Goal: Task Accomplishment & Management: Use online tool/utility

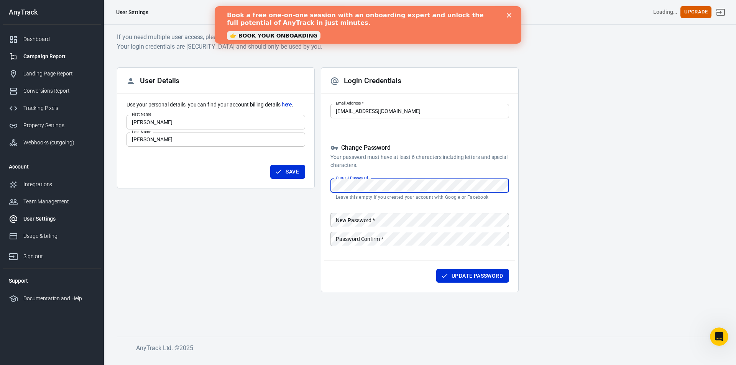
click at [59, 56] on div "Campaign Report" at bounding box center [58, 56] width 71 height 8
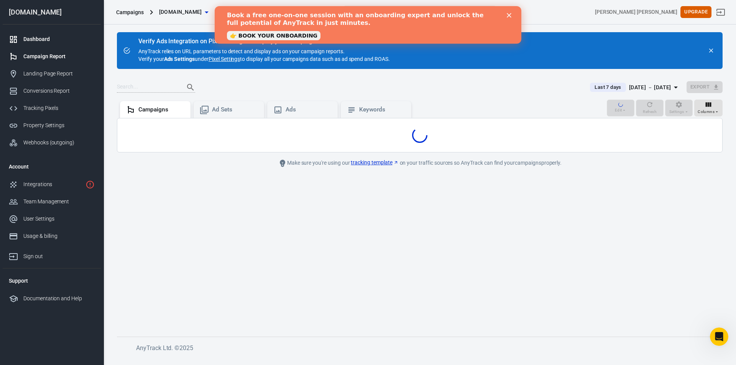
click at [41, 42] on div "Dashboard" at bounding box center [58, 39] width 71 height 8
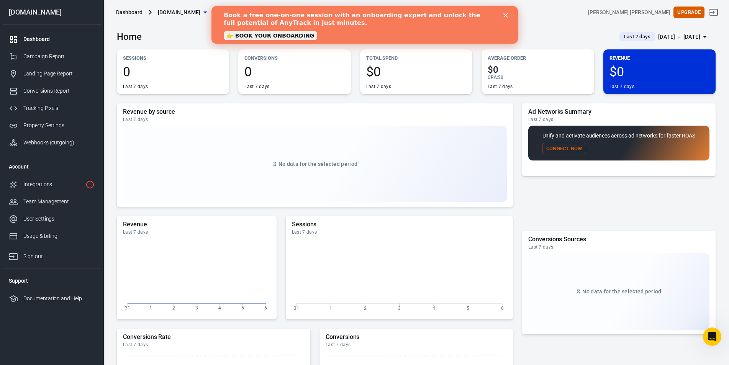
click at [42, 36] on div "Dashboard" at bounding box center [58, 39] width 71 height 8
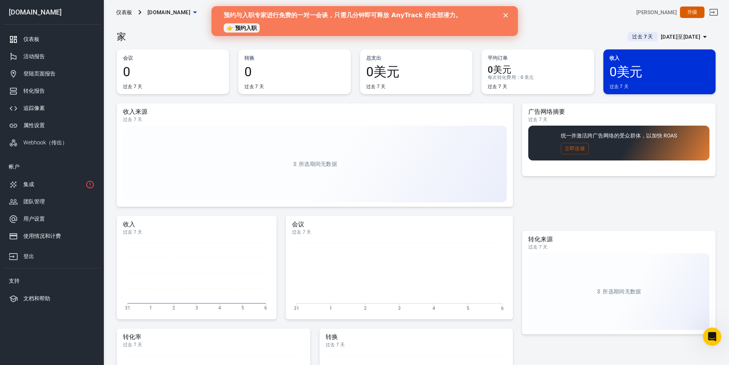
click at [505, 15] on icon "关闭" at bounding box center [505, 15] width 5 height 5
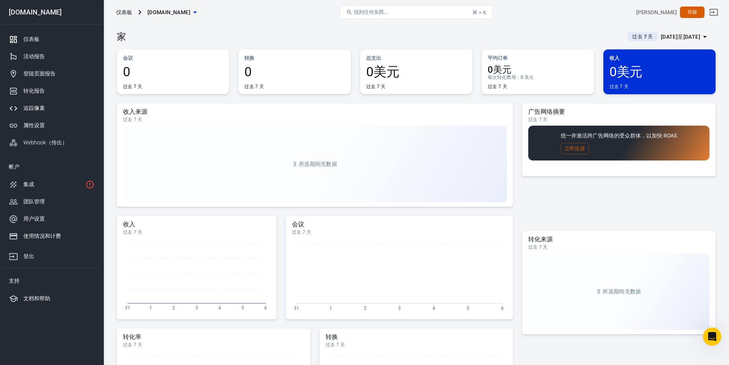
click at [49, 105] on div "追踪像素" at bounding box center [58, 108] width 71 height 8
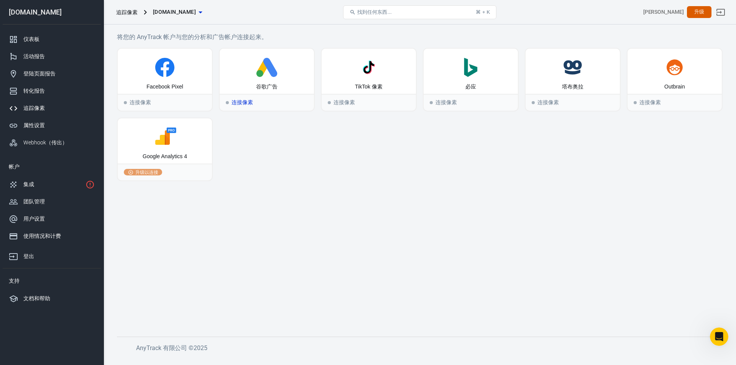
click at [252, 77] on icon at bounding box center [267, 67] width 88 height 19
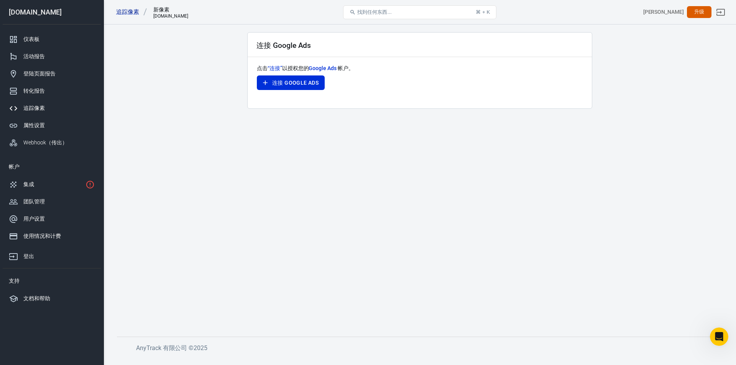
click at [325, 69] on font "Google Ads" at bounding box center [322, 68] width 28 height 6
click at [279, 84] on font "连接 Google Ads" at bounding box center [295, 83] width 46 height 6
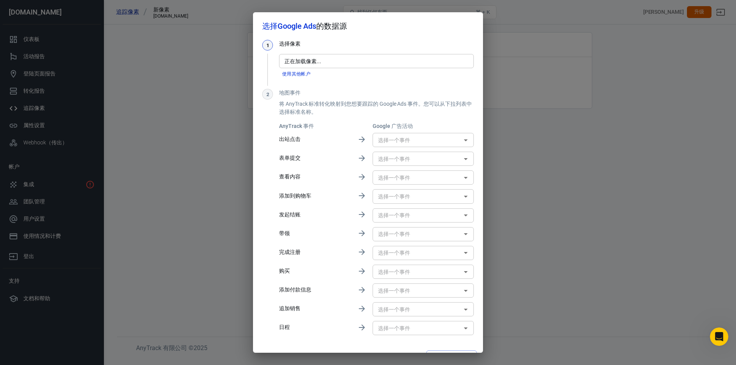
scroll to position [16, 0]
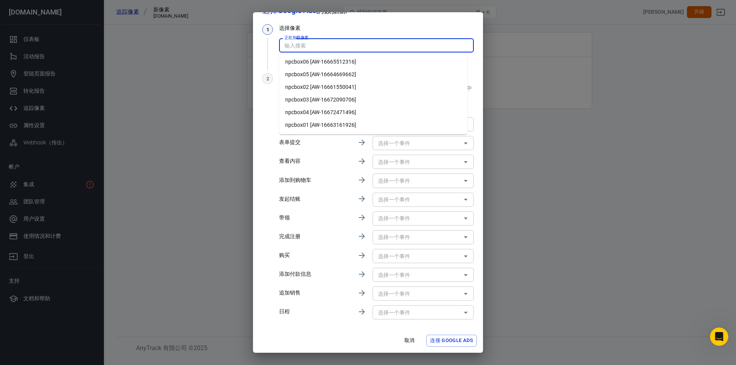
click at [314, 44] on input "正在加载像素..." at bounding box center [375, 46] width 189 height 10
click at [324, 88] on font "npcbox02 [AW-16661550041]" at bounding box center [320, 87] width 71 height 6
type input "npcbox02 [AW-16661550041]"
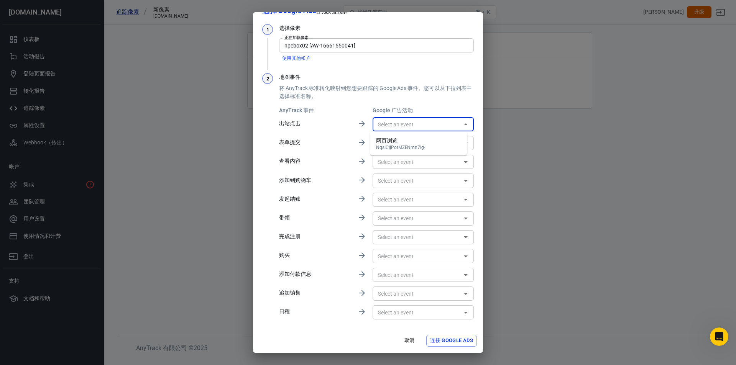
click at [415, 124] on input "text" at bounding box center [417, 125] width 84 height 10
click at [402, 145] on font "NqsICIjPotMZENmn7Ig-" at bounding box center [400, 147] width 49 height 5
type input "网页浏览 [NqsICIjPotMZENmn7Ig-]"
click at [402, 145] on input "text" at bounding box center [417, 143] width 84 height 10
click at [403, 98] on p "将 AnyTrack 标准转化映射到您想要跟踪的 Google Ads 事件。您可以从下拉列表中选择标准名称。" at bounding box center [376, 92] width 195 height 16
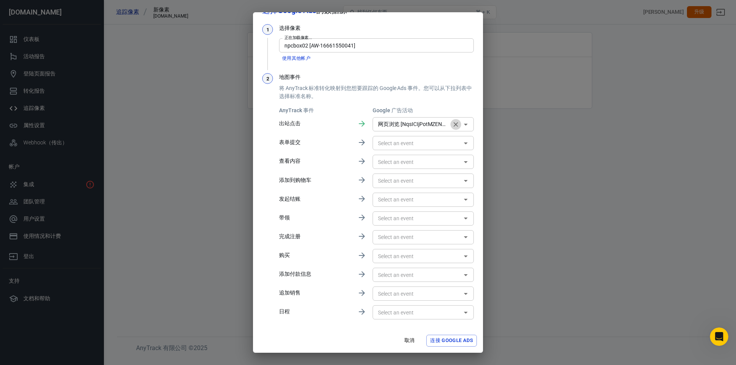
click at [453, 123] on icon "清除" at bounding box center [455, 124] width 5 height 5
click at [409, 259] on input "text" at bounding box center [417, 256] width 84 height 10
click at [359, 256] on icon at bounding box center [362, 255] width 6 height 6
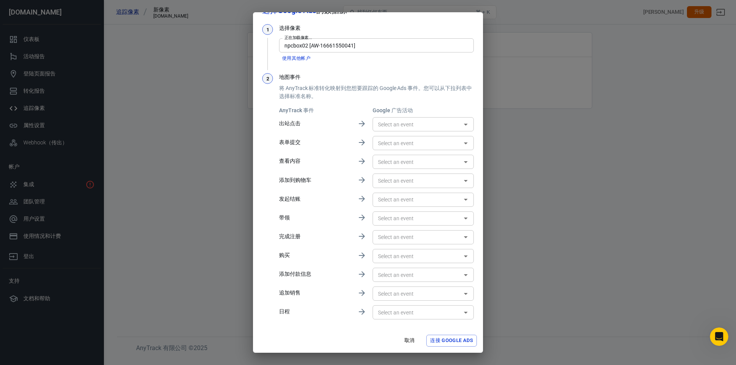
click at [359, 256] on icon at bounding box center [362, 255] width 6 height 6
click at [402, 254] on input "text" at bounding box center [417, 256] width 84 height 10
click at [464, 257] on icon "Close" at bounding box center [466, 256] width 4 height 2
click at [461, 257] on icon "Open" at bounding box center [465, 256] width 9 height 9
click at [464, 257] on icon "Close" at bounding box center [466, 256] width 4 height 2
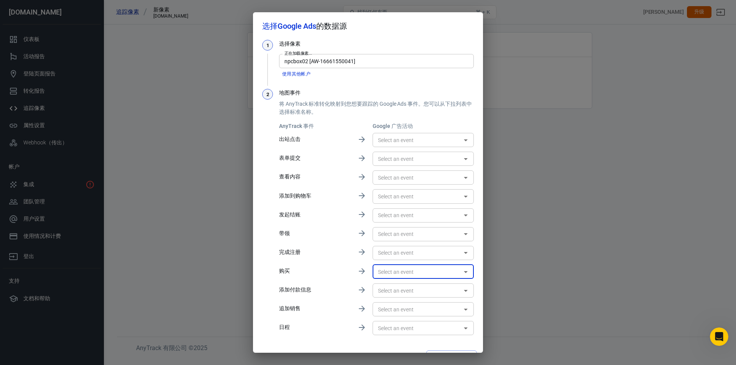
scroll to position [16, 0]
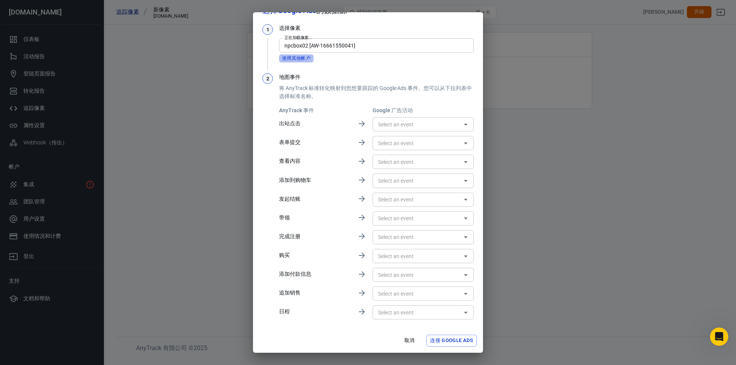
click at [301, 56] on font "使用其他帐户" at bounding box center [296, 58] width 28 height 5
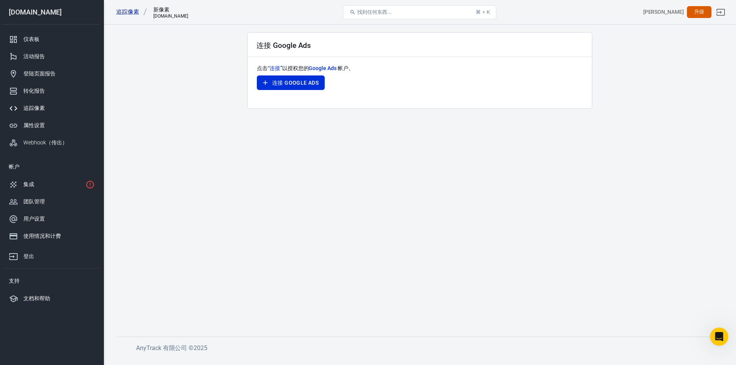
click at [272, 163] on main "连接 Google Ads 点击 “连接” 以授权您的 Google Ads 帐户。 连接 Google Ads" at bounding box center [419, 178] width 605 height 292
click at [285, 89] on button "连接 Google Ads" at bounding box center [291, 82] width 68 height 15
click at [276, 68] on font "“连接”" at bounding box center [274, 68] width 15 height 6
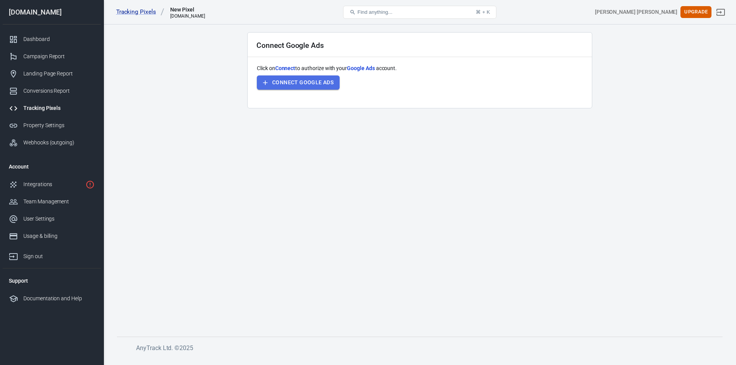
click at [271, 82] on button "Connect Google Ads" at bounding box center [298, 82] width 83 height 14
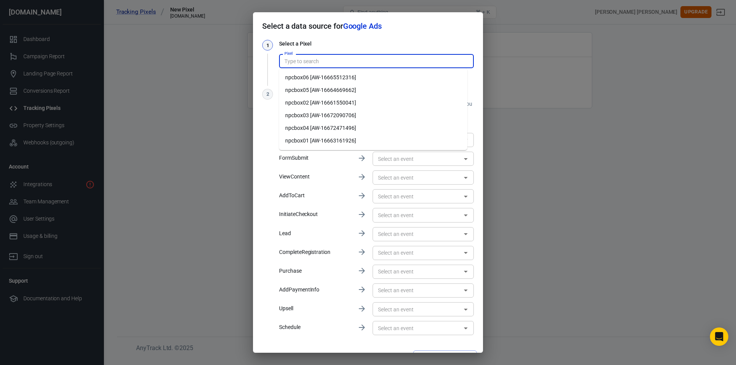
click at [309, 62] on input "Pixel" at bounding box center [375, 61] width 189 height 10
click at [318, 102] on li "npcbox02 [AW-16661550041]" at bounding box center [373, 103] width 188 height 13
type input "npcbox02 [AW-16661550041]"
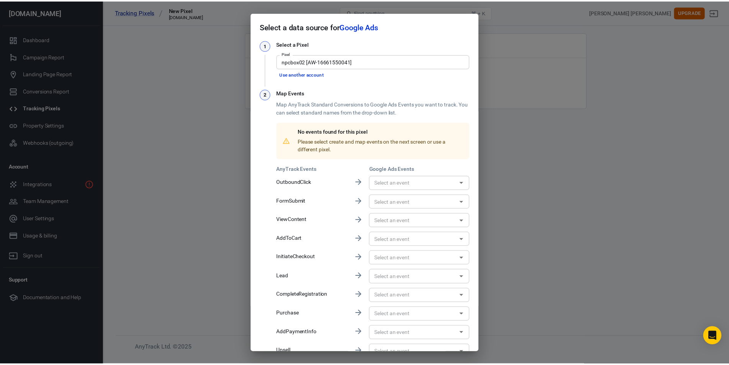
scroll to position [59, 0]
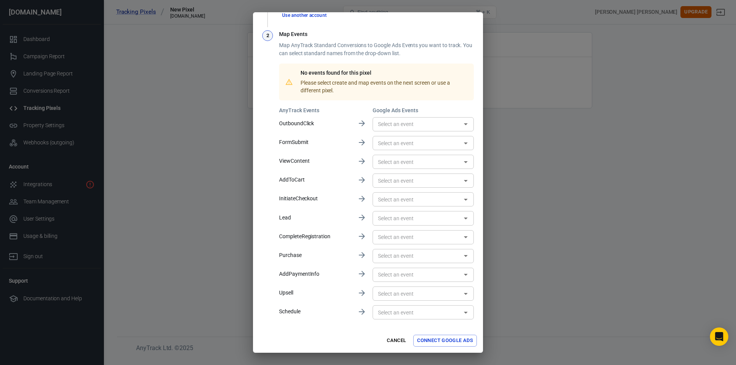
click at [382, 257] on input "text" at bounding box center [417, 256] width 84 height 10
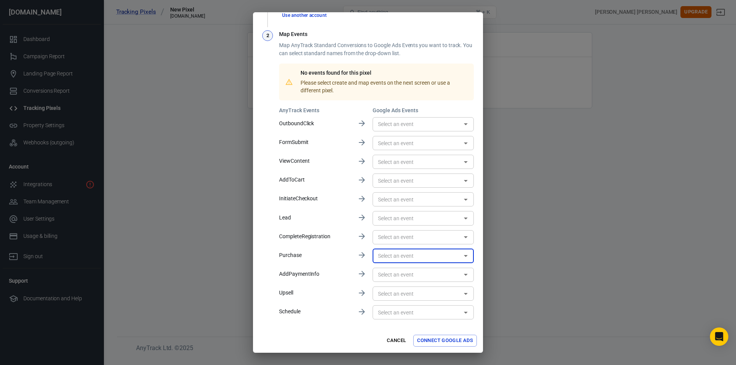
click at [382, 257] on input "text" at bounding box center [417, 256] width 84 height 10
click at [440, 341] on button "Connect Google Ads" at bounding box center [445, 341] width 64 height 12
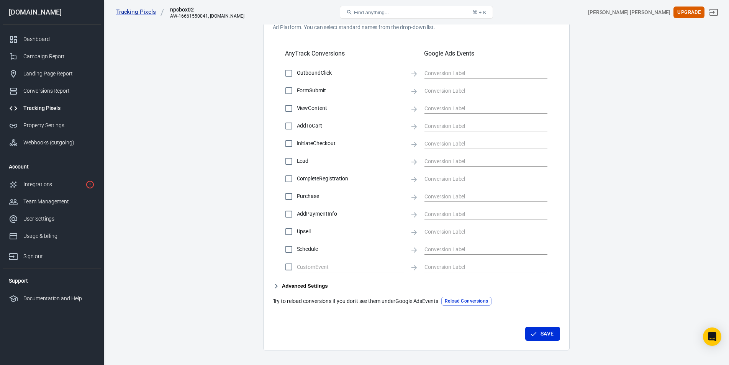
scroll to position [241, 0]
click at [447, 123] on input "text" at bounding box center [480, 126] width 111 height 10
click at [437, 143] on input "text" at bounding box center [480, 144] width 111 height 10
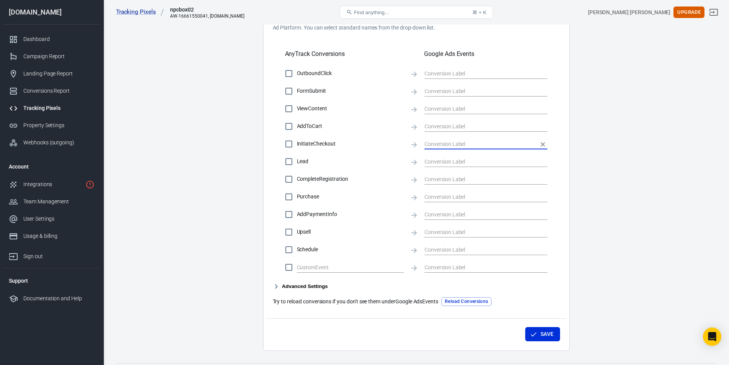
click at [437, 143] on input "text" at bounding box center [480, 144] width 111 height 10
click at [441, 195] on input "text" at bounding box center [480, 197] width 111 height 10
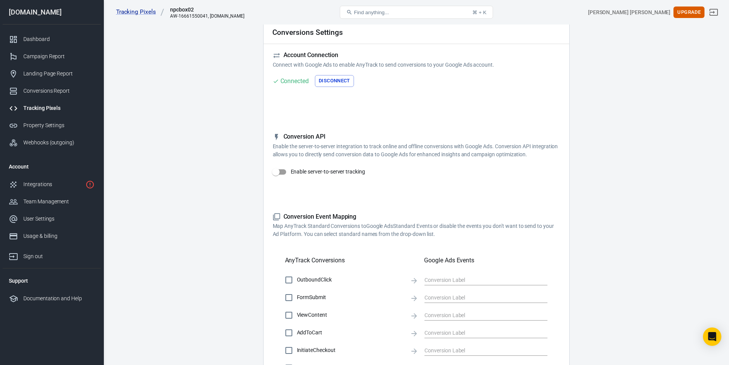
scroll to position [0, 0]
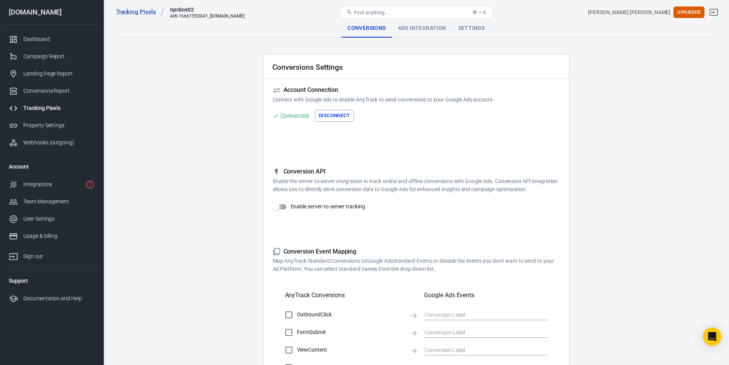
click at [276, 207] on input "Enable server-to-server tracking" at bounding box center [276, 207] width 44 height 15
checkbox input "false"
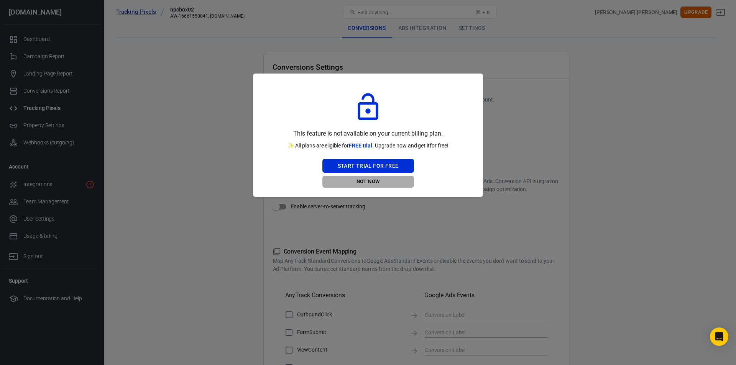
click at [371, 184] on button "Not Now" at bounding box center [368, 182] width 92 height 12
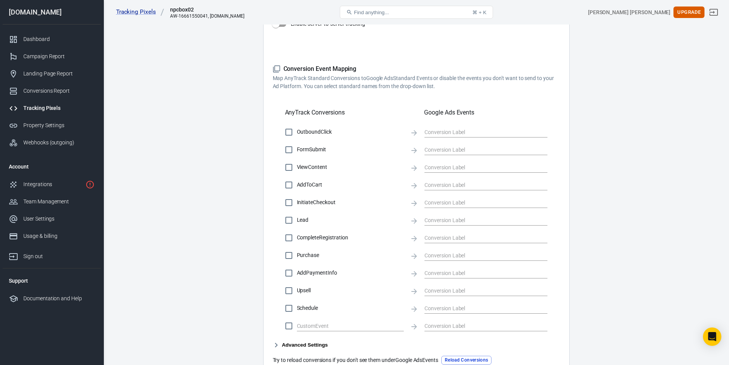
scroll to position [260, 0]
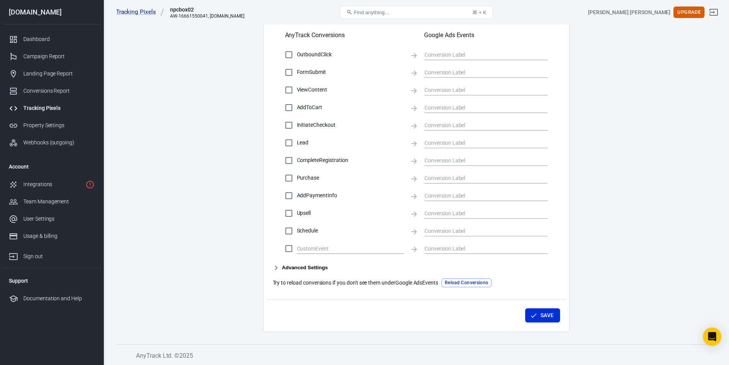
click at [275, 267] on icon "button" at bounding box center [276, 267] width 9 height 9
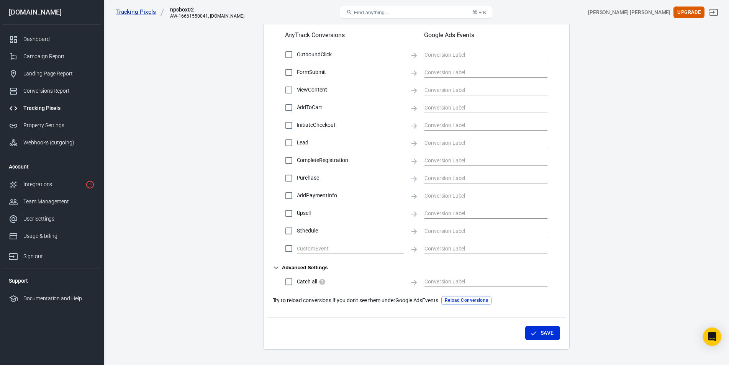
scroll to position [278, 0]
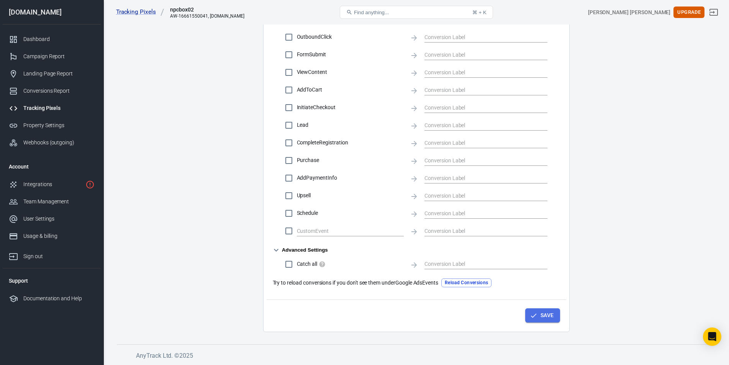
click at [539, 312] on button "Save" at bounding box center [542, 315] width 35 height 14
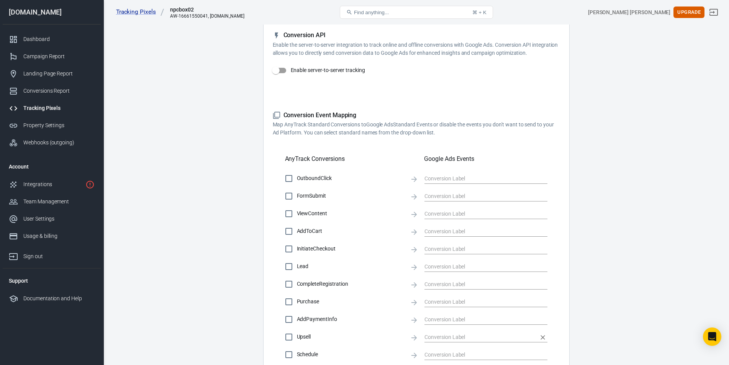
scroll to position [0, 0]
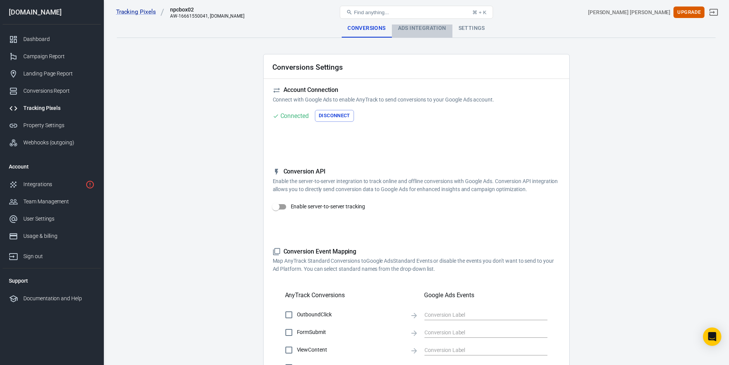
click at [421, 35] on div "Ads Integration" at bounding box center [422, 28] width 61 height 18
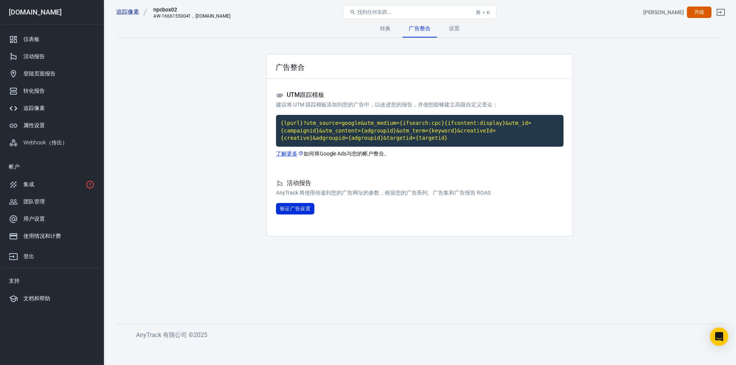
click at [395, 73] on div "广告整合" at bounding box center [420, 66] width 306 height 25
click at [451, 32] on div "设置" at bounding box center [454, 28] width 34 height 18
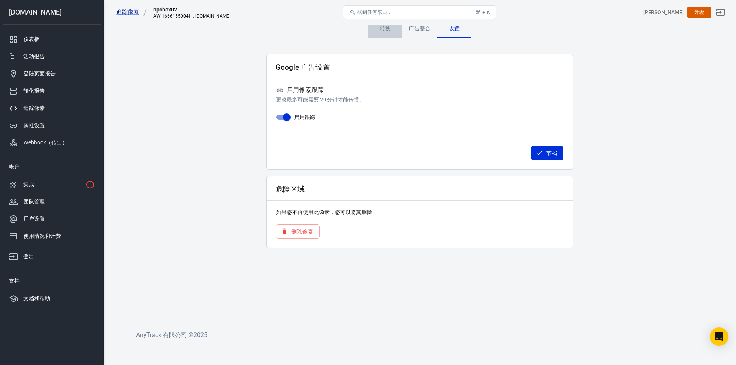
click at [383, 34] on div "转换" at bounding box center [385, 28] width 34 height 18
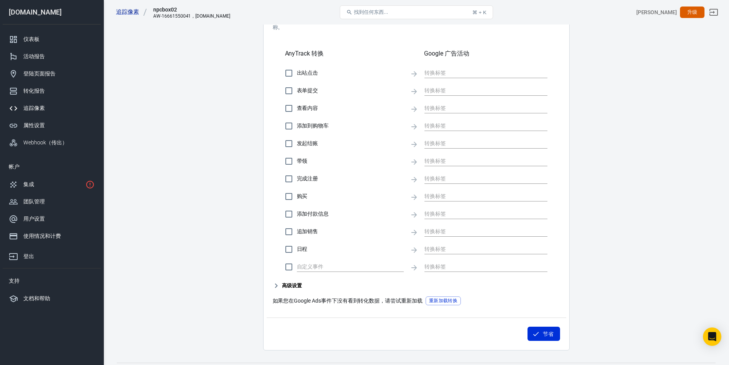
scroll to position [260, 0]
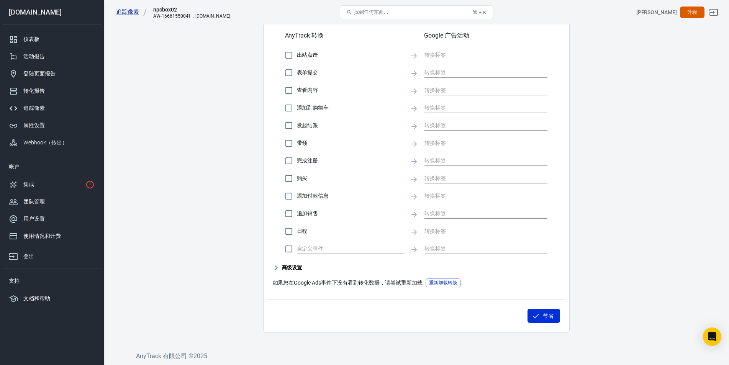
click at [35, 103] on link "追踪像素" at bounding box center [52, 108] width 98 height 17
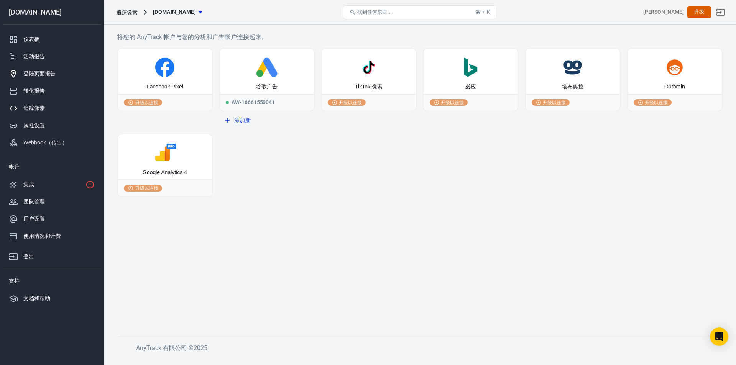
click at [39, 77] on font "登陆页面报告" at bounding box center [39, 73] width 32 height 6
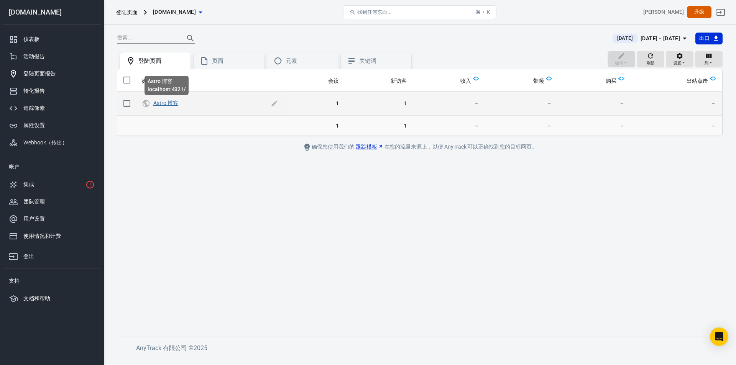
click at [163, 102] on font "Astro 博客" at bounding box center [165, 103] width 25 height 6
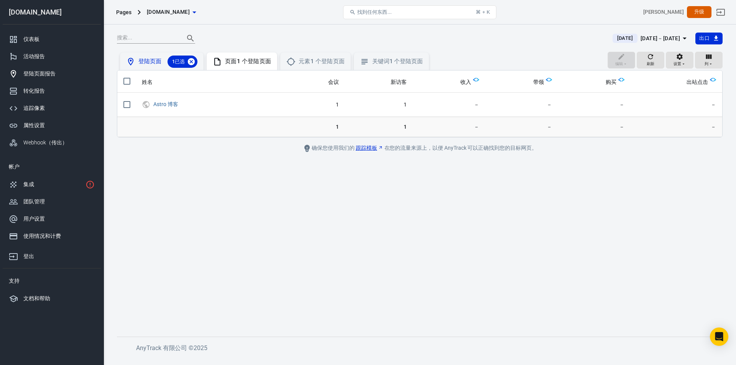
click at [192, 61] on icon at bounding box center [191, 61] width 8 height 8
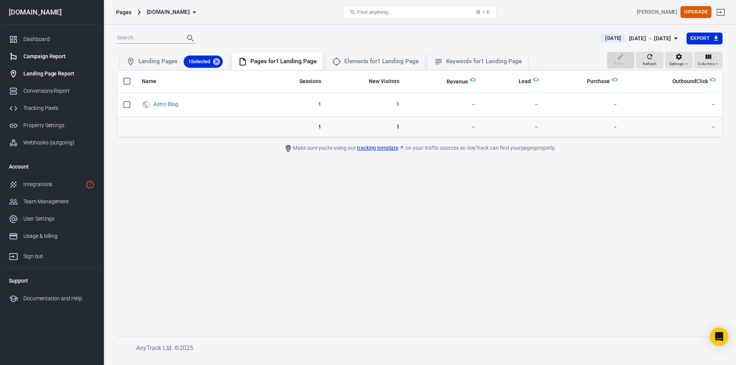
click at [49, 56] on div "Campaign Report" at bounding box center [58, 56] width 71 height 8
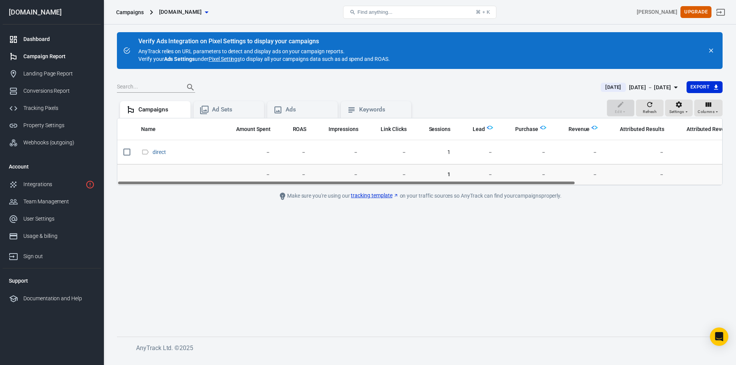
click at [32, 36] on div "Dashboard" at bounding box center [58, 39] width 71 height 8
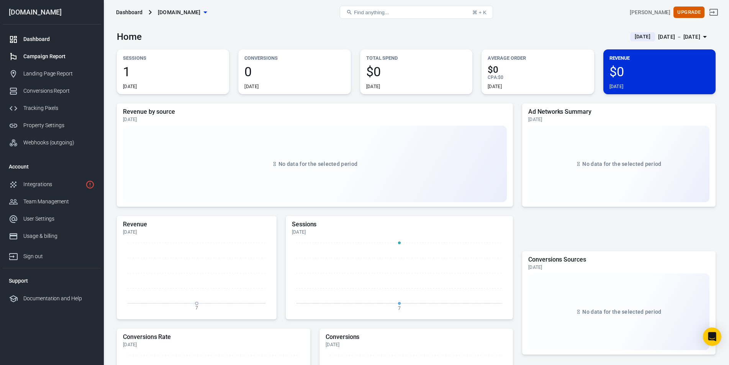
click at [62, 56] on div "Campaign Report" at bounding box center [58, 56] width 71 height 8
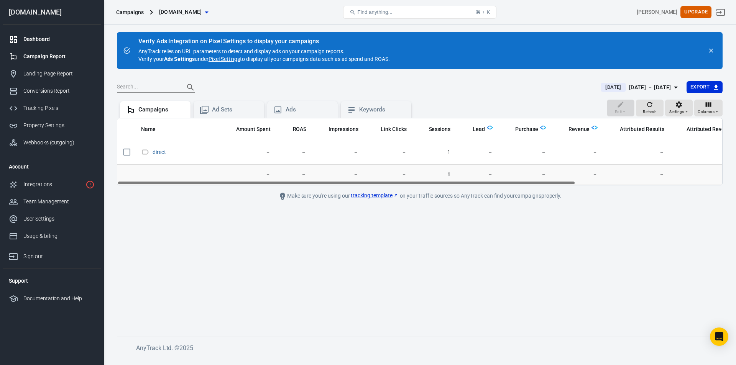
click at [44, 41] on div "Dashboard" at bounding box center [58, 39] width 71 height 8
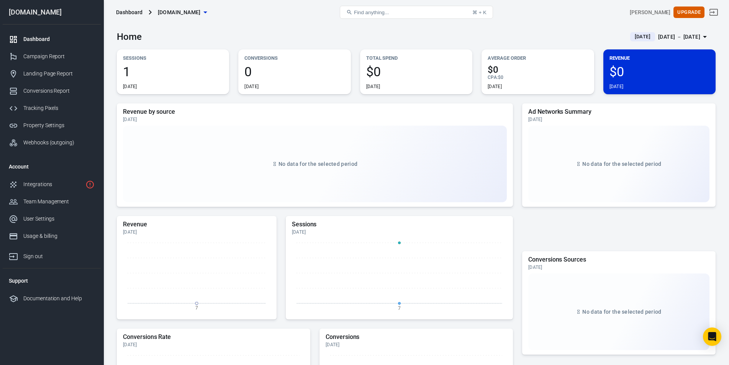
click at [128, 71] on span "1" at bounding box center [173, 71] width 100 height 13
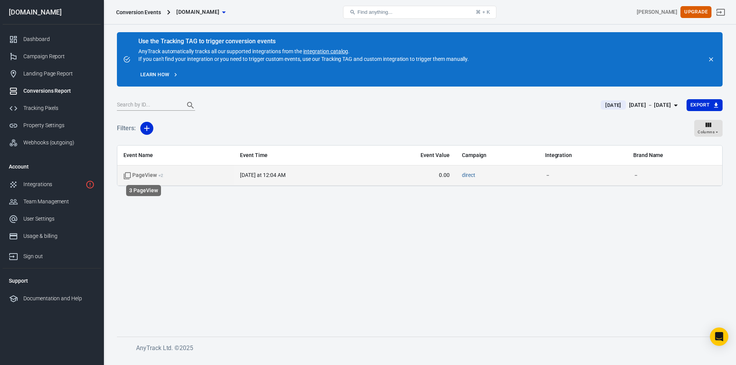
click at [152, 172] on span "PageView + 2" at bounding box center [143, 176] width 40 height 8
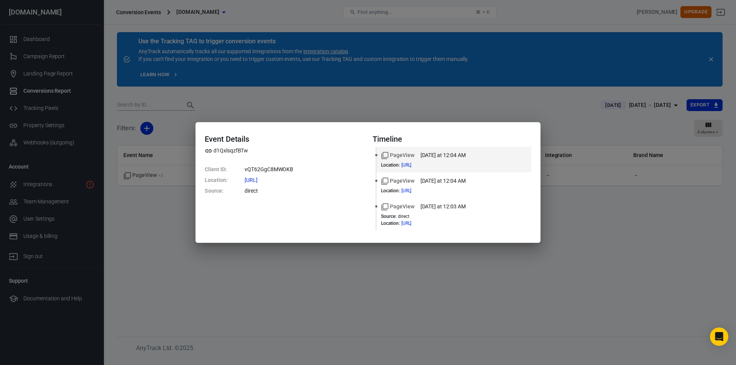
click at [321, 115] on div "Event Details d1QxlsqzfBTw Client ID : vQT62GgC8MWOKB Location : http://localho…" at bounding box center [368, 182] width 736 height 365
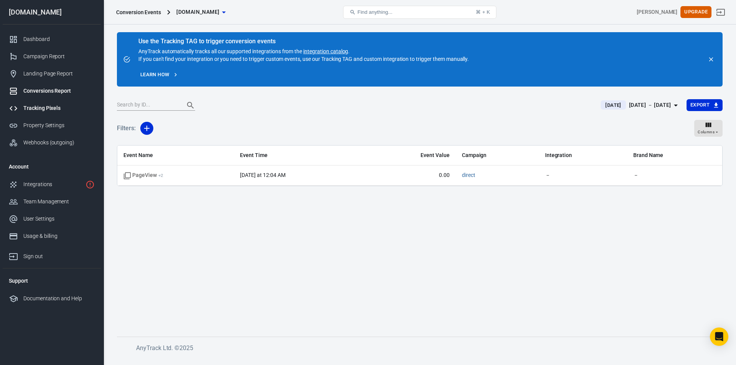
click at [55, 104] on div "Tracking Pixels" at bounding box center [58, 108] width 71 height 8
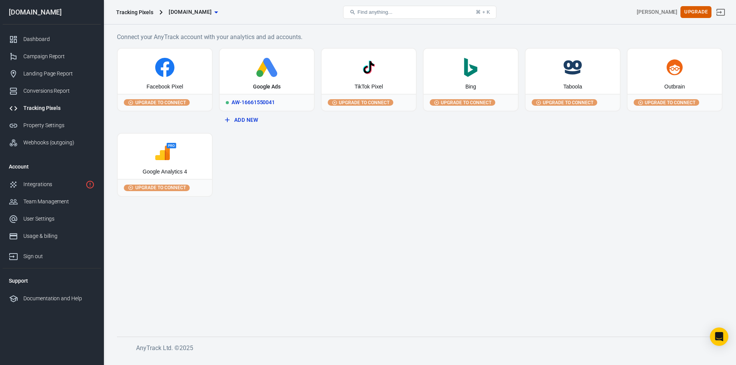
click at [250, 102] on div "AW-16661550041" at bounding box center [267, 102] width 94 height 17
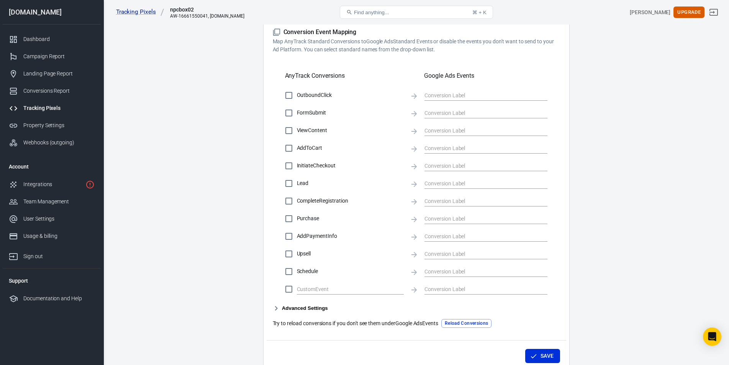
scroll to position [260, 0]
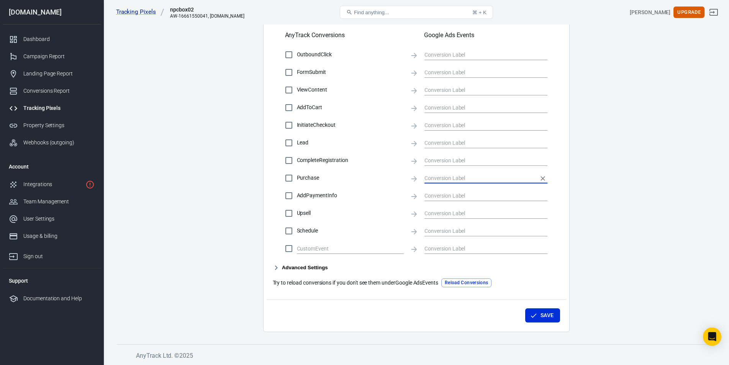
click at [433, 177] on input "text" at bounding box center [480, 178] width 111 height 10
click at [457, 175] on input "text" at bounding box center [480, 178] width 111 height 10
drag, startPoint x: 457, startPoint y: 175, endPoint x: 453, endPoint y: 168, distance: 8.4
click at [453, 168] on div "OutboundClick FormSubmit ViewContent AddToCart InitiateCheckout Lead CompleteRe…" at bounding box center [416, 152] width 287 height 210
click at [453, 168] on div "CompleteRegistration" at bounding box center [416, 160] width 263 height 16
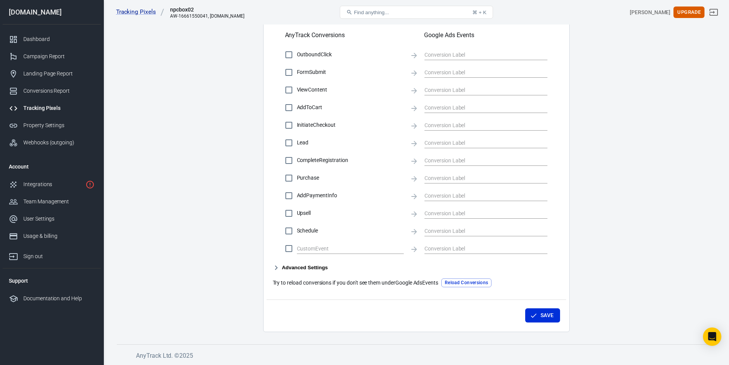
click at [415, 179] on icon at bounding box center [414, 179] width 8 height 8
click at [285, 176] on input "Purchase" at bounding box center [289, 178] width 16 height 16
checkbox input "true"
click at [445, 180] on input "text" at bounding box center [480, 178] width 111 height 10
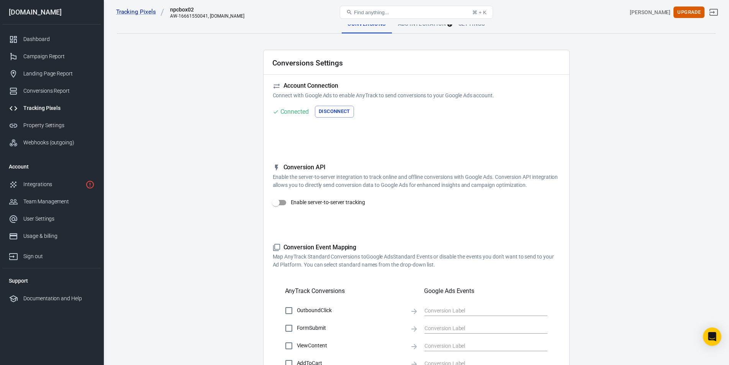
scroll to position [0, 0]
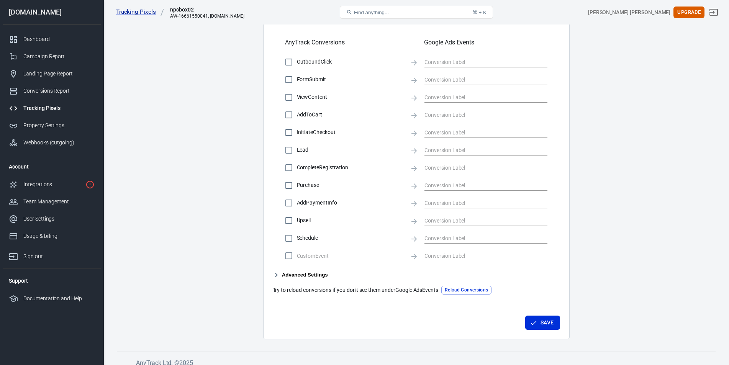
scroll to position [260, 0]
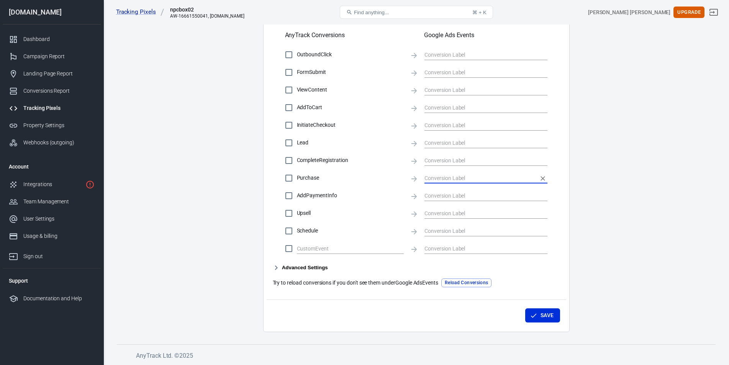
click at [439, 178] on input "text" at bounding box center [480, 178] width 111 height 10
click at [316, 178] on span "Purchase" at bounding box center [350, 178] width 107 height 8
click at [297, 178] on input "Purchase" at bounding box center [289, 178] width 16 height 16
click at [434, 178] on input "text" at bounding box center [480, 178] width 111 height 10
click at [544, 176] on icon "Clear" at bounding box center [543, 179] width 8 height 8
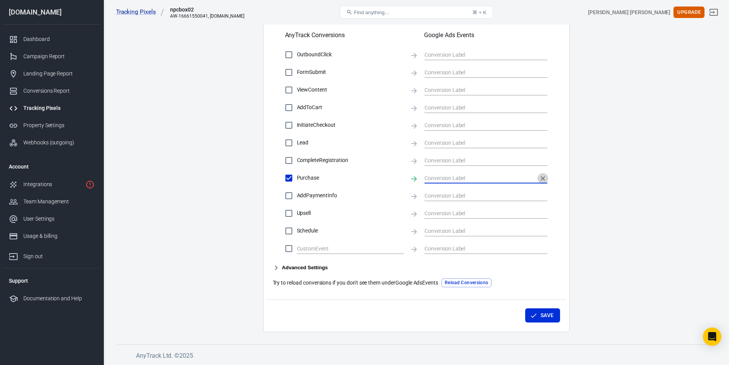
checkbox input "false"
click at [461, 180] on input "text" at bounding box center [480, 178] width 111 height 10
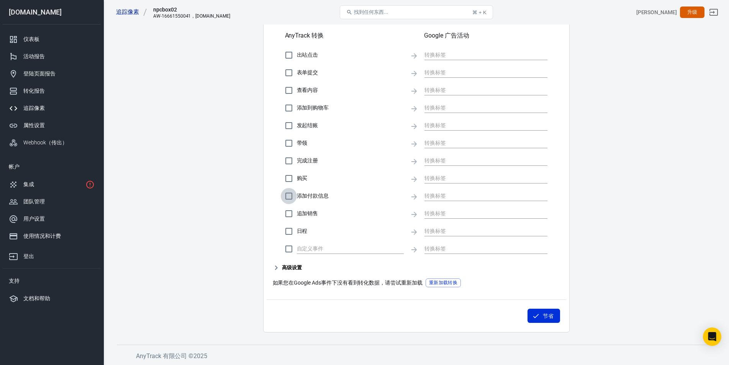
click at [288, 199] on input "添加付款信息" at bounding box center [289, 196] width 16 height 16
click at [438, 195] on input "text" at bounding box center [480, 196] width 111 height 10
click at [443, 279] on font "重新加载转换" at bounding box center [443, 283] width 28 height 8
click at [444, 195] on input "text" at bounding box center [480, 196] width 111 height 10
click at [438, 280] on font "重新加载转换" at bounding box center [443, 282] width 28 height 5
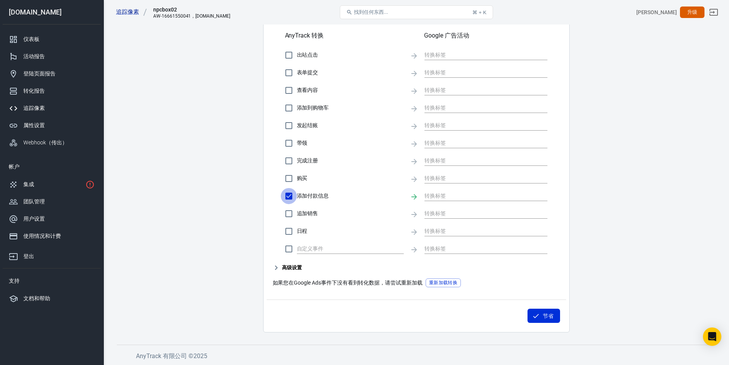
click at [289, 193] on input "添加付款信息" at bounding box center [289, 196] width 16 height 16
checkbox input "false"
click at [289, 178] on input "购买" at bounding box center [289, 178] width 16 height 16
checkbox input "true"
click at [470, 180] on input "text" at bounding box center [480, 179] width 111 height 10
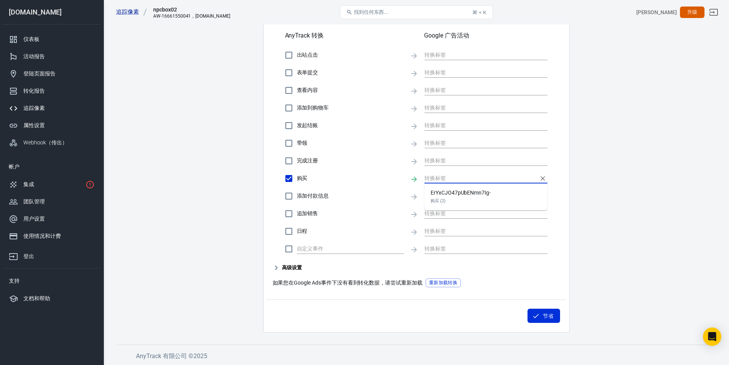
click at [462, 200] on em "购买 (2)" at bounding box center [461, 201] width 60 height 8
type input "ErYxCJO47pUbENmn7Ig-"
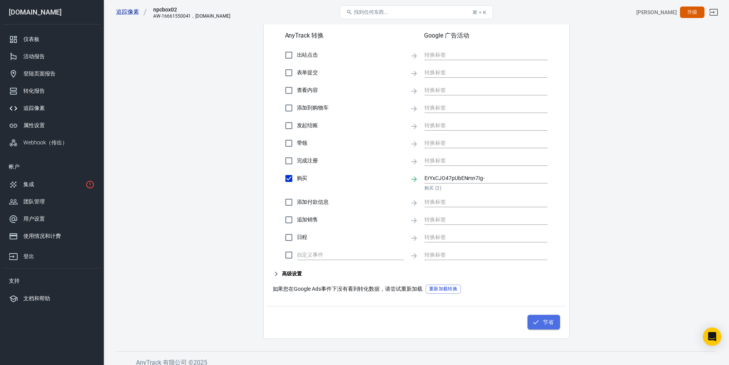
click at [543, 326] on font "节省" at bounding box center [548, 322] width 11 height 10
click at [276, 275] on icon "button" at bounding box center [276, 274] width 3 height 5
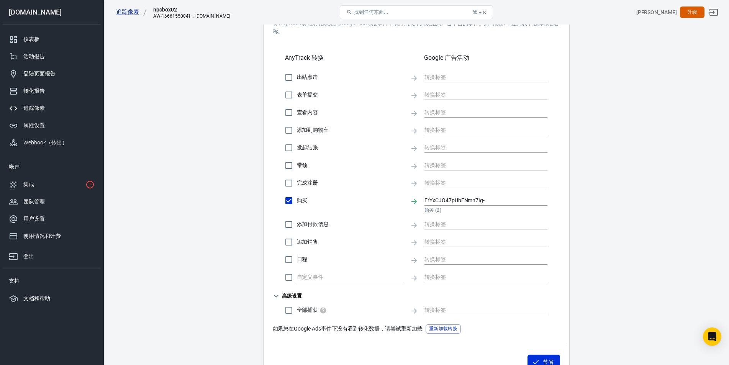
scroll to position [284, 0]
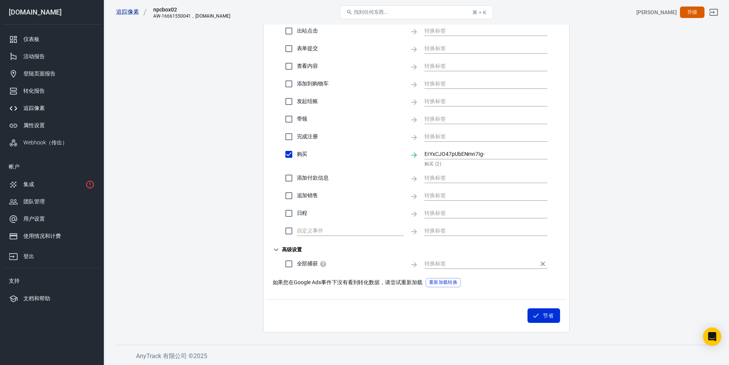
click at [440, 268] on input "text" at bounding box center [480, 264] width 111 height 10
click at [207, 234] on main "转换 广告整合 设置 转换设置 帐户连接 与 Google Ads 连接以使 AnyTrack 能够将转化发送到您的 Google Ads 帐户。 已连接 断…" at bounding box center [416, 34] width 599 height 598
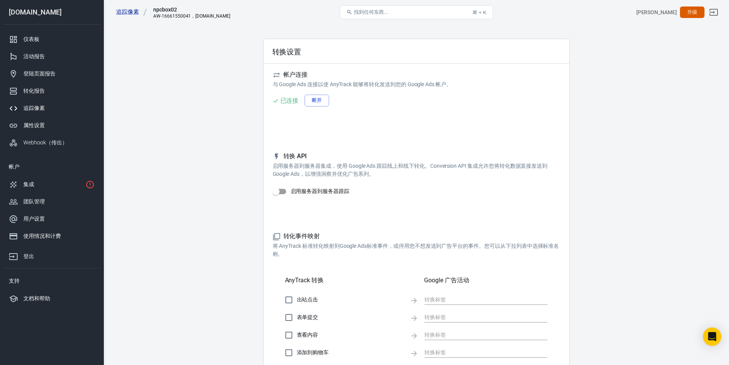
scroll to position [0, 0]
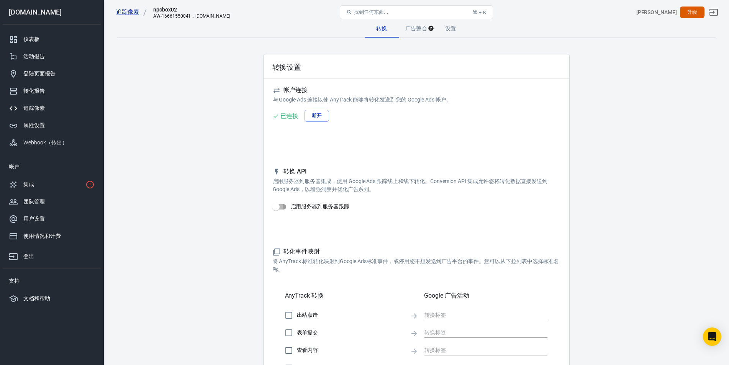
click at [280, 203] on input "启用服务器到服务器跟踪" at bounding box center [276, 207] width 44 height 15
checkbox input "false"
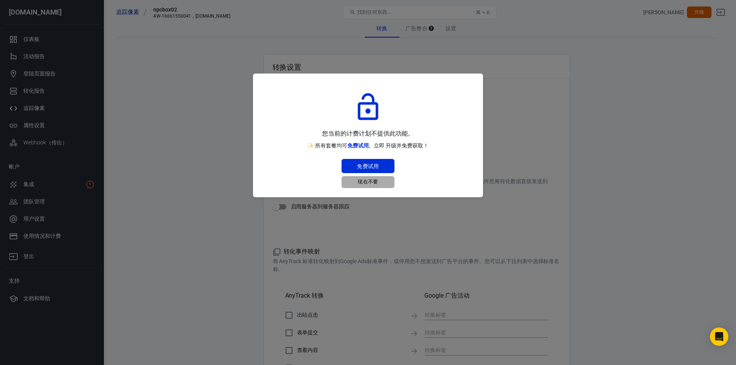
click at [364, 182] on font "现在不要" at bounding box center [367, 182] width 21 height 6
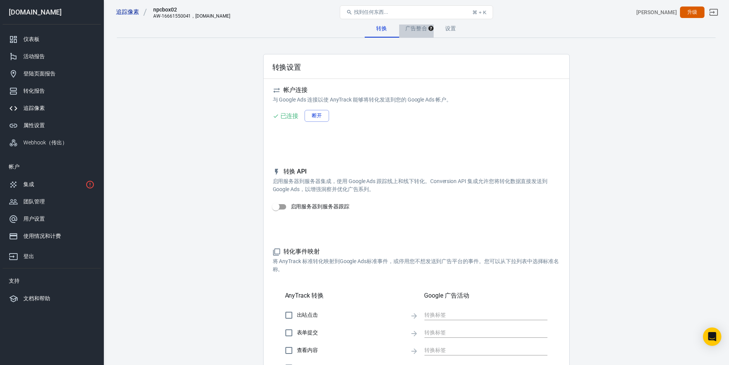
click at [415, 31] on font "广告整合" at bounding box center [416, 28] width 22 height 6
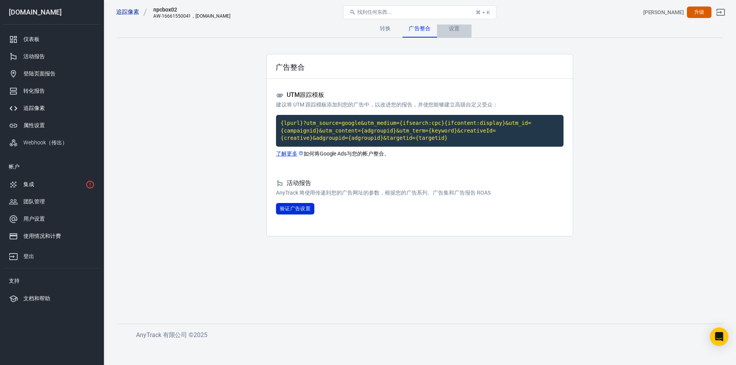
click at [459, 31] on font "设置" at bounding box center [454, 28] width 11 height 6
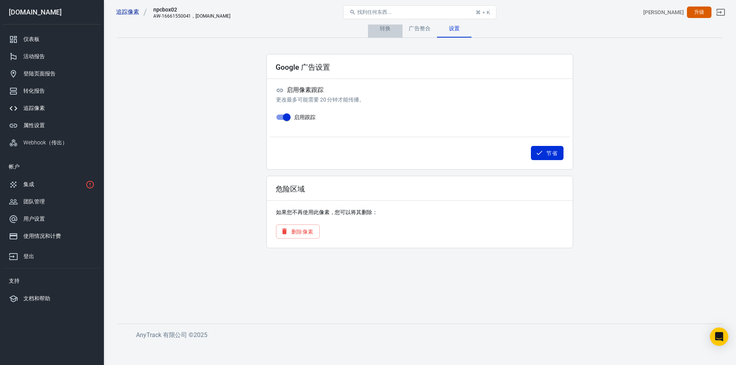
click at [383, 34] on div "转换" at bounding box center [385, 28] width 34 height 18
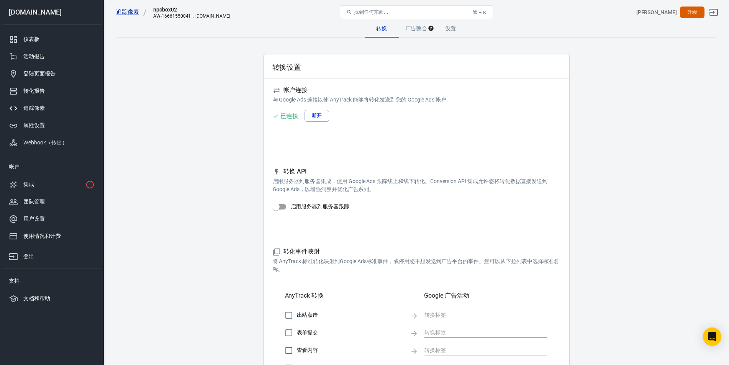
click at [36, 108] on font "追踪像素" at bounding box center [33, 108] width 21 height 6
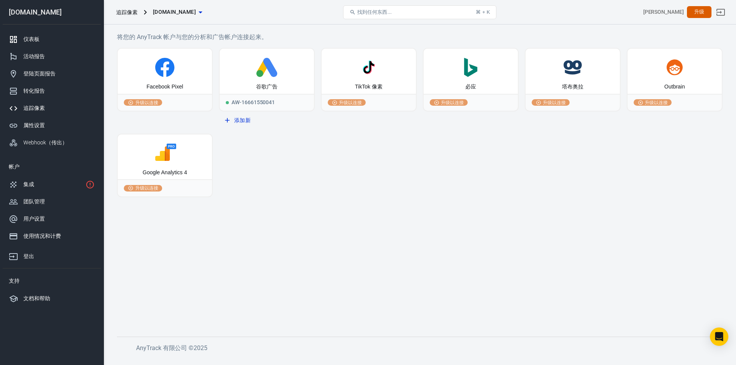
click at [27, 41] on font "仪表板" at bounding box center [31, 39] width 16 height 6
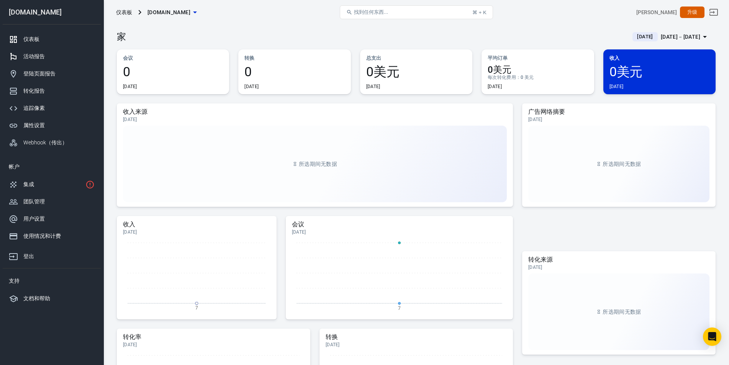
click at [35, 56] on font "活动报告" at bounding box center [33, 56] width 21 height 6
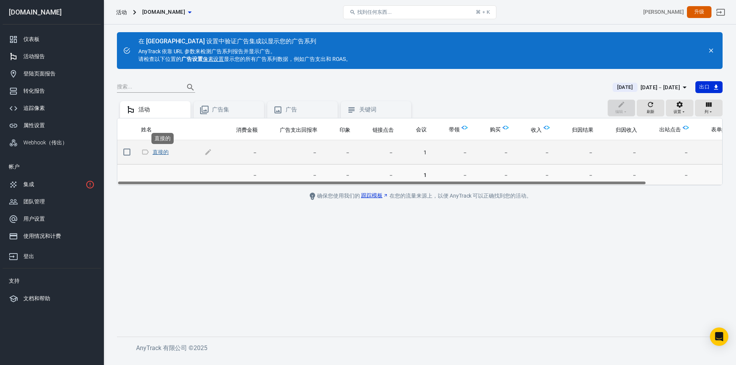
click at [164, 150] on font "直接的" at bounding box center [160, 152] width 16 height 6
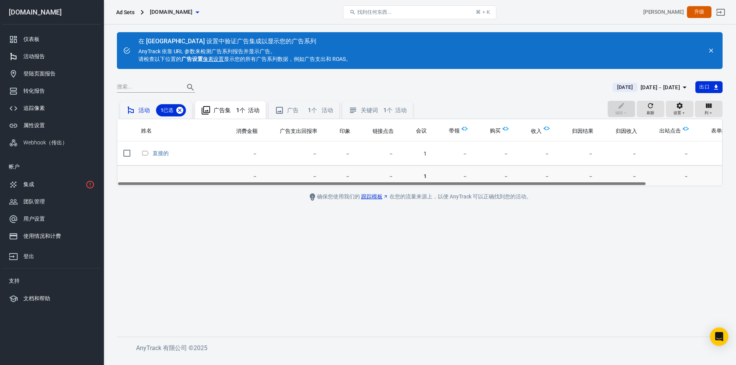
click at [179, 111] on icon at bounding box center [179, 110] width 7 height 7
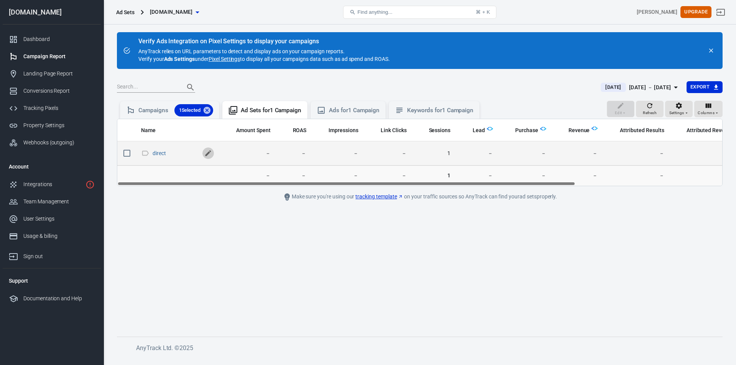
click at [205, 153] on icon "scrollable content" at bounding box center [208, 153] width 8 height 8
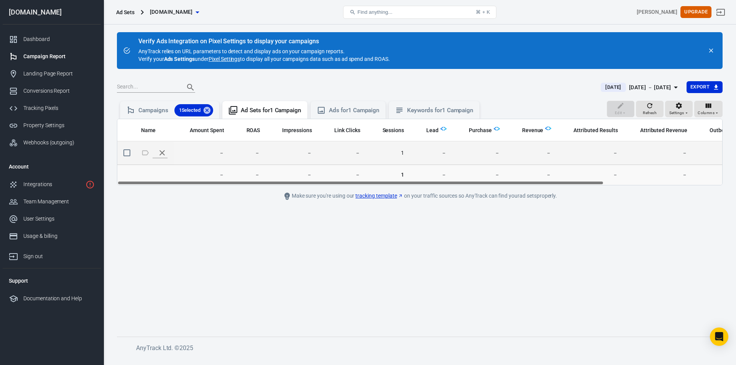
click at [48, 59] on div "Campaign Report" at bounding box center [58, 56] width 71 height 8
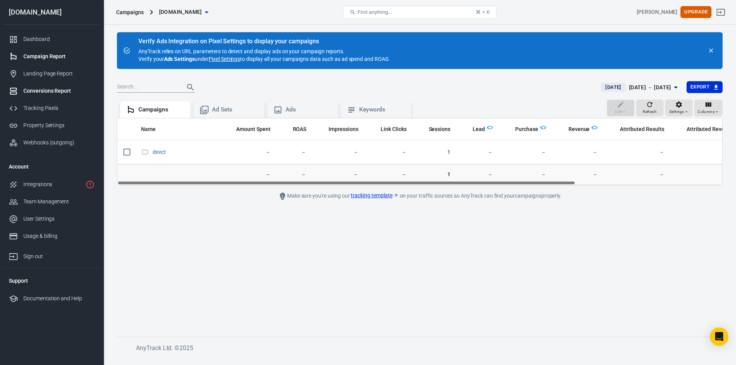
click at [51, 93] on div "Conversions Report" at bounding box center [58, 91] width 71 height 8
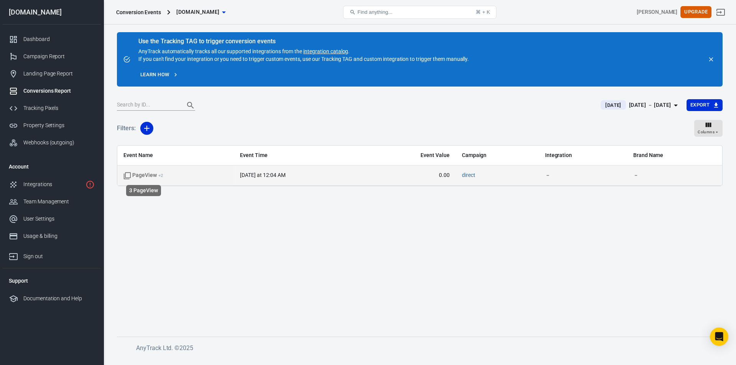
click at [157, 177] on span "PageView + 2" at bounding box center [143, 176] width 40 height 8
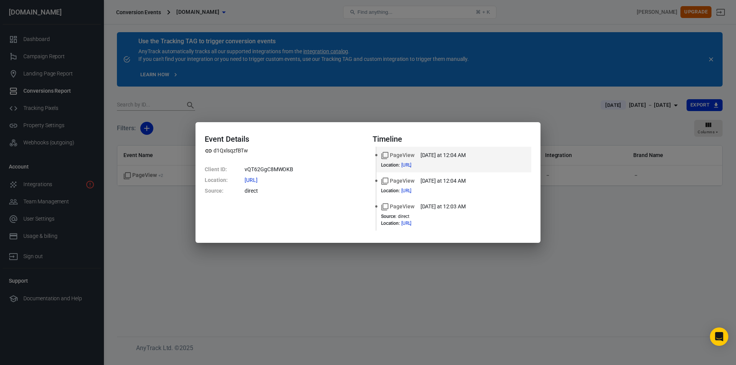
click at [200, 95] on div "Event Details d1QxlsqzfBTw Client ID : vQT62GgC8MWOKB Location : [URL] Source :…" at bounding box center [368, 182] width 736 height 365
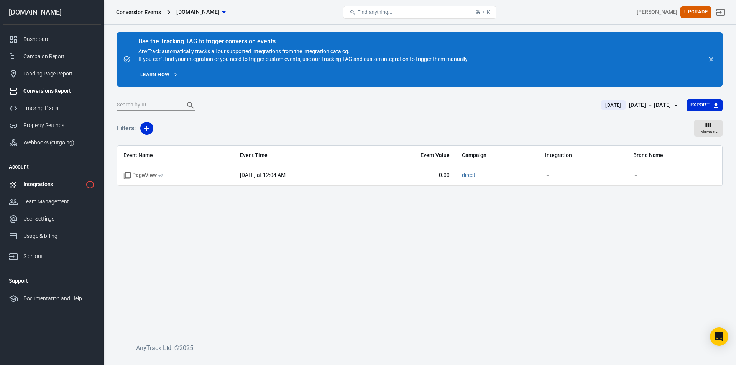
click at [36, 180] on link "Integrations" at bounding box center [52, 184] width 98 height 17
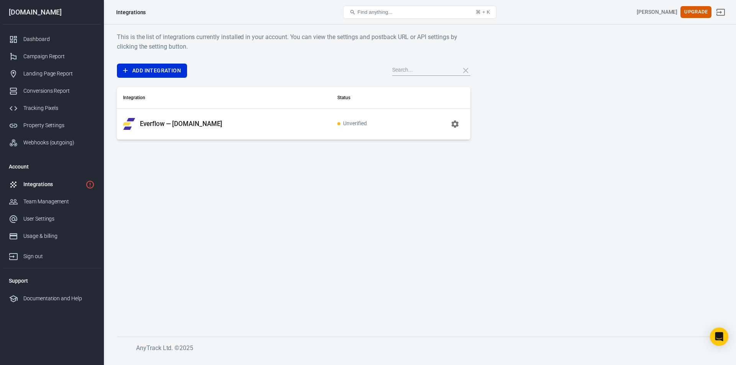
click at [365, 124] on span "Unverified" at bounding box center [352, 124] width 30 height 7
click at [38, 39] on div "Dashboard" at bounding box center [58, 39] width 71 height 8
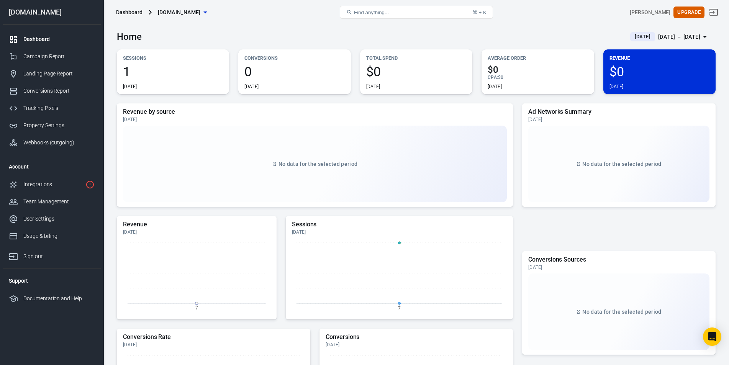
click at [128, 73] on span "1" at bounding box center [173, 71] width 100 height 13
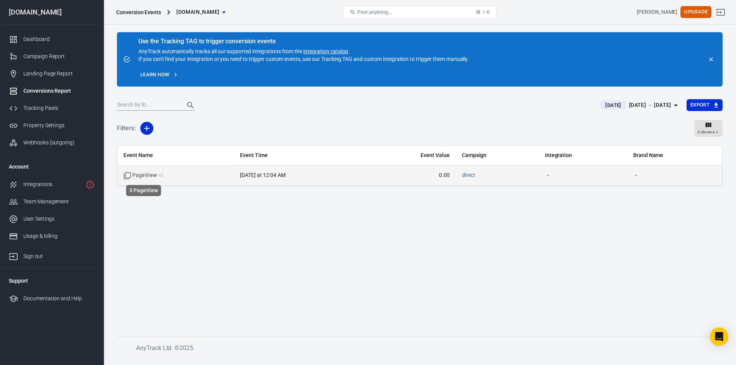
click at [157, 172] on span "PageView + 2" at bounding box center [143, 176] width 40 height 8
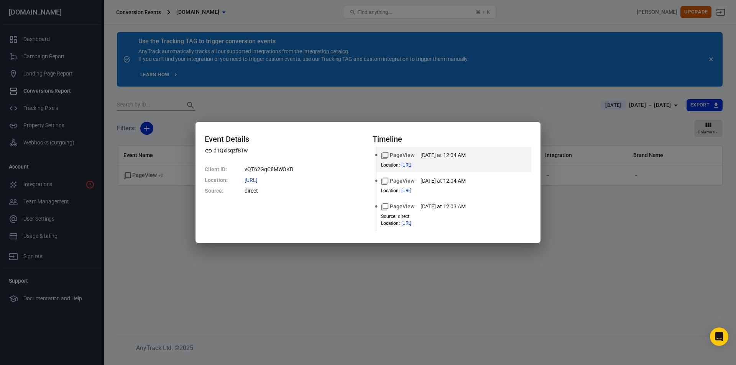
click at [255, 192] on dd "direct" at bounding box center [303, 190] width 119 height 11
click at [215, 151] on span "d1QxlsqzfBTw" at bounding box center [226, 151] width 43 height 8
click at [360, 278] on div "Event Details d1QxlsqzfBTw Client ID : vQT62GgC8MWOKB Location : http://localho…" at bounding box center [368, 182] width 736 height 365
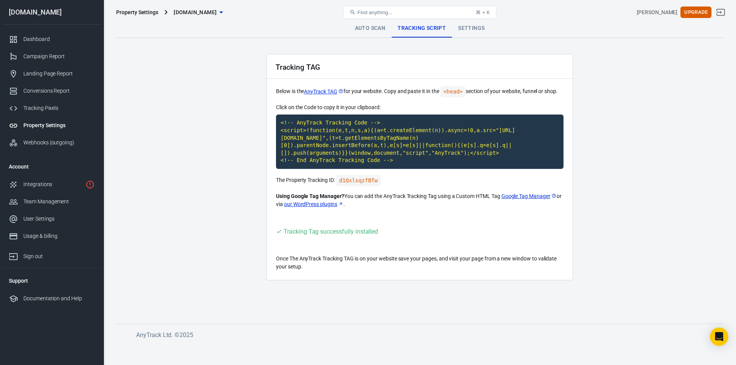
click at [362, 223] on div "Tracking TAG Below is the AnyTrack TAG for your website. Copy and paste it in t…" at bounding box center [419, 167] width 307 height 226
click at [382, 31] on link "Auto Scan" at bounding box center [370, 28] width 43 height 18
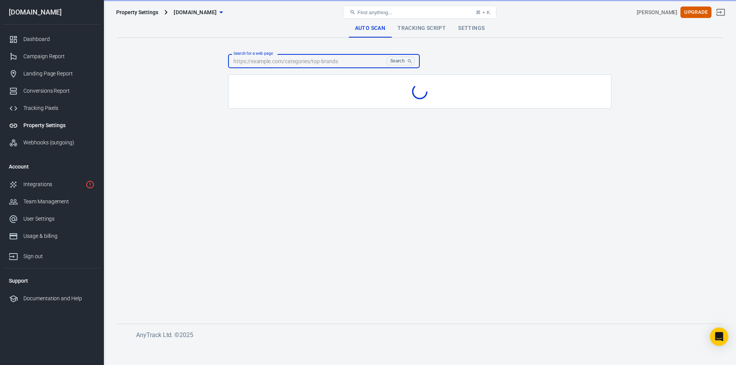
click at [286, 62] on input "Search for a web page" at bounding box center [306, 61] width 156 height 14
paste input "https://www.achereliefdaily.com/review/top-5-best-knee-braces-2025-end-the-stab…"
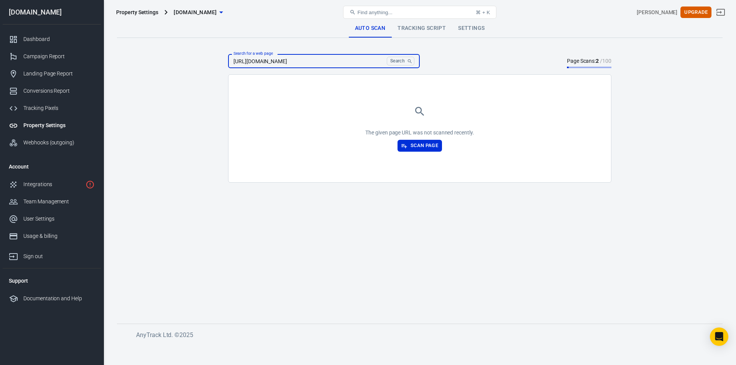
click at [392, 62] on button "Search" at bounding box center [401, 61] width 28 height 9
drag, startPoint x: 310, startPoint y: 61, endPoint x: 461, endPoint y: 75, distance: 151.3
click at [461, 75] on div "Search for a web page https://www.achereliefdaily.com/review/top-5-best-knee-br…" at bounding box center [419, 118] width 383 height 129
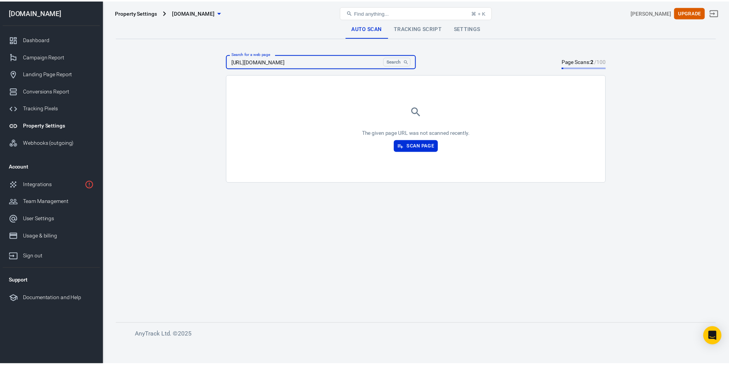
scroll to position [0, 0]
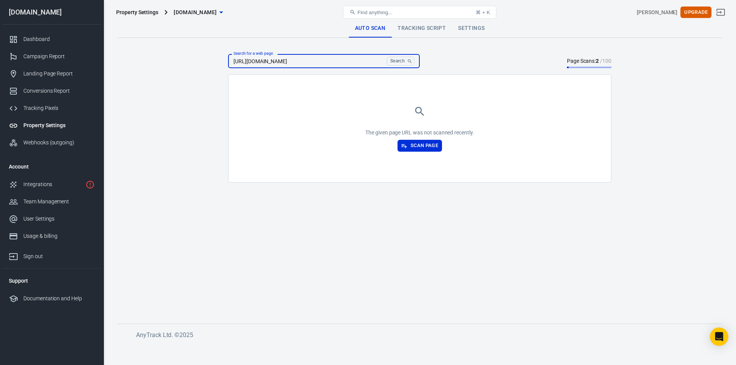
type input "https://www.achereliefdaily.com"
click at [387, 57] on button "Search" at bounding box center [401, 61] width 28 height 9
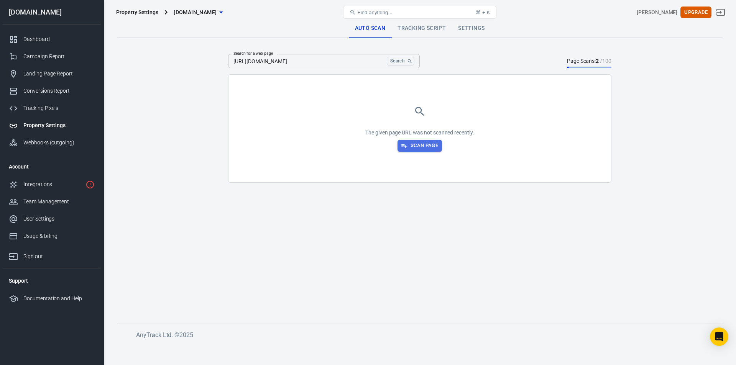
click at [414, 151] on button "Scan Page" at bounding box center [419, 146] width 44 height 12
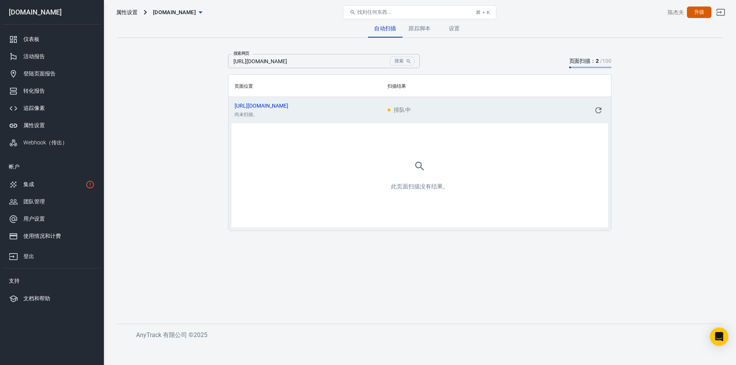
click at [482, 59] on div "搜索网页 https://www.achereliefdaily.com 搜索 搜索网页 页面扫描： 2 / 100" at bounding box center [419, 61] width 383 height 14
click at [600, 110] on icon "可滚动内容" at bounding box center [597, 110] width 9 height 9
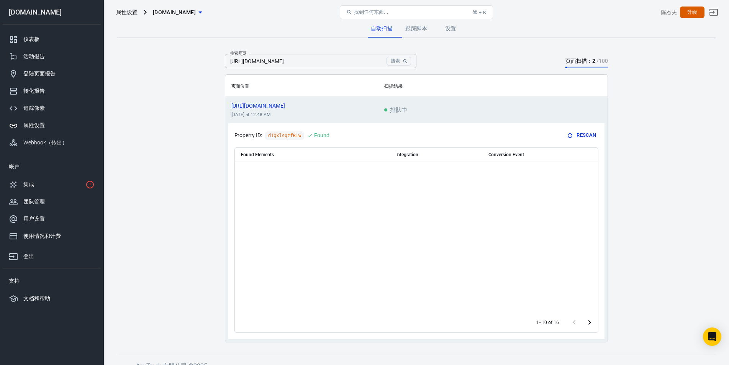
scroll to position [10, 0]
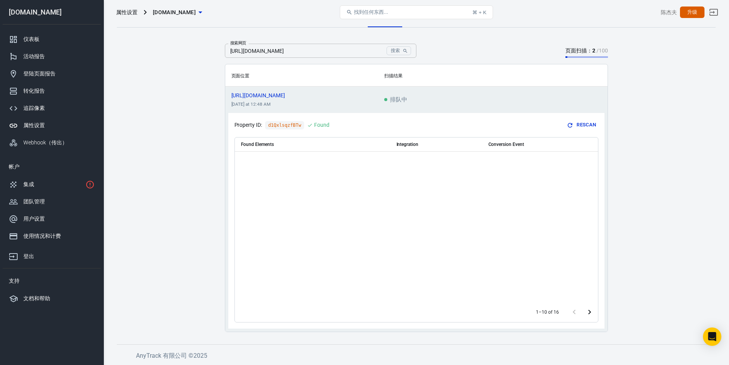
click at [588, 315] on icon "Go to next page" at bounding box center [589, 312] width 9 height 9
click at [574, 312] on icon "Go to previous page" at bounding box center [574, 312] width 3 height 5
click at [504, 144] on th "Conversion Event" at bounding box center [528, 145] width 92 height 14
click at [620, 102] on main "自动扫描 跟踪脚本 设置 搜索网页 https://www.achereliefdaily.com 搜索 搜索网页 页面扫描： 2 / 100 页面位置 扫描…" at bounding box center [416, 170] width 599 height 323
click at [495, 47] on div "搜索网页 https://www.achereliefdaily.com 搜索 搜索网页 页面扫描： 2 / 100" at bounding box center [416, 51] width 383 height 14
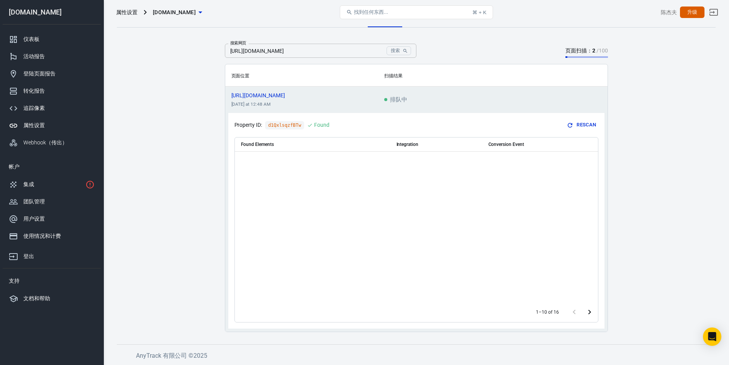
click at [575, 52] on font "页面扫描：" at bounding box center [578, 51] width 27 height 6
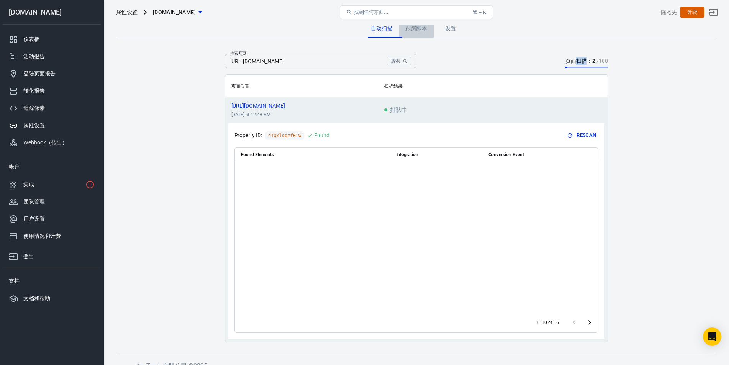
click at [418, 25] on font "跟踪脚本" at bounding box center [416, 28] width 22 height 6
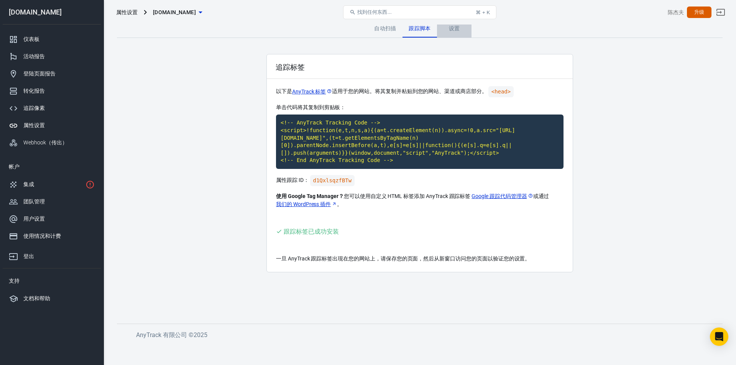
click at [467, 34] on link "设置" at bounding box center [454, 28] width 34 height 18
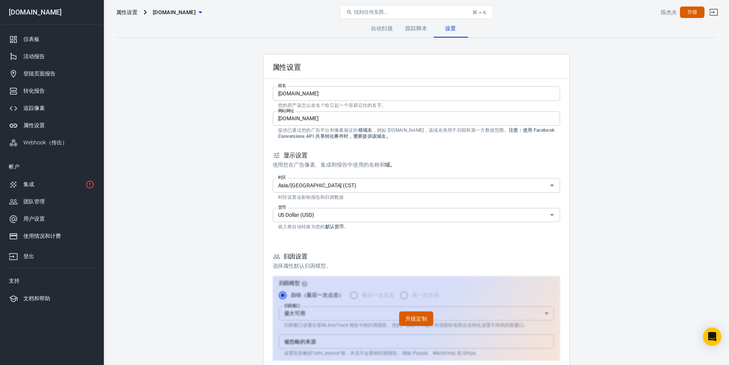
click at [385, 29] on font "自动扫描" at bounding box center [382, 28] width 22 height 6
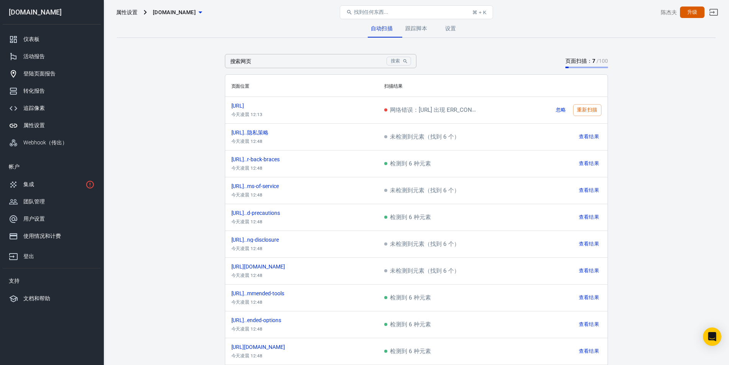
click at [69, 77] on div "登陆页面报告" at bounding box center [58, 74] width 71 height 8
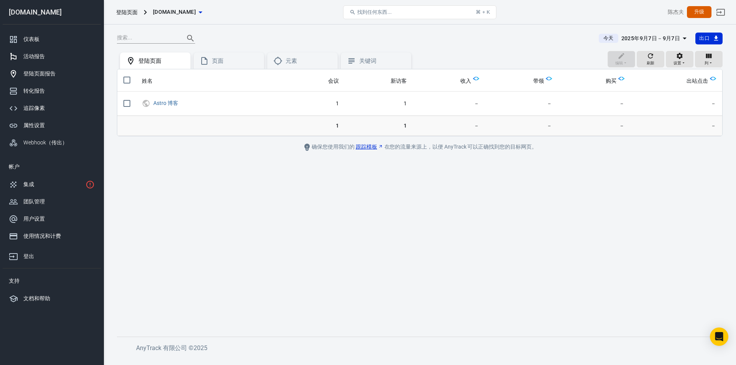
click at [65, 54] on div "活动报告" at bounding box center [58, 56] width 71 height 8
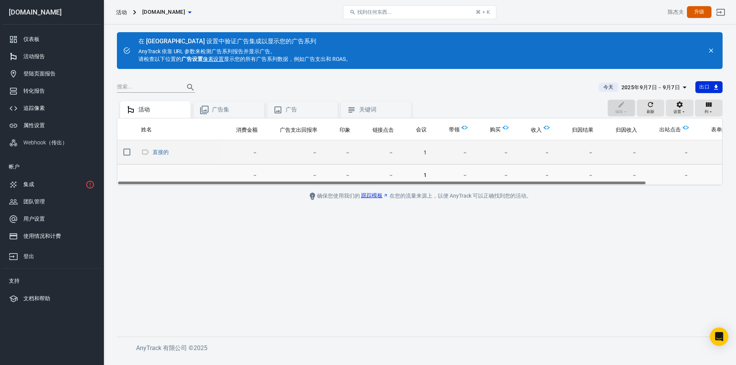
click at [126, 153] on input "可滚动内容" at bounding box center [127, 152] width 16 height 16
checkbox input "true"
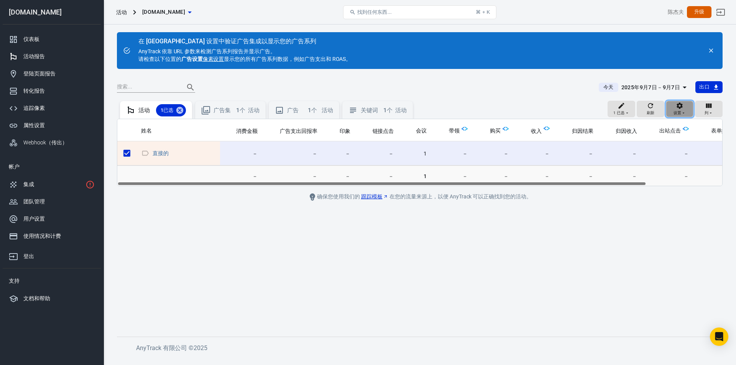
click at [684, 111] on icon "button" at bounding box center [683, 113] width 5 height 5
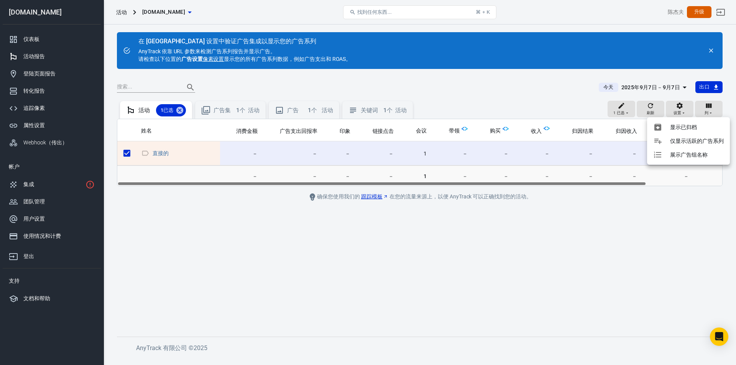
click at [613, 108] on div at bounding box center [368, 182] width 736 height 365
click at [44, 74] on font "登陆页面报告" at bounding box center [39, 73] width 32 height 6
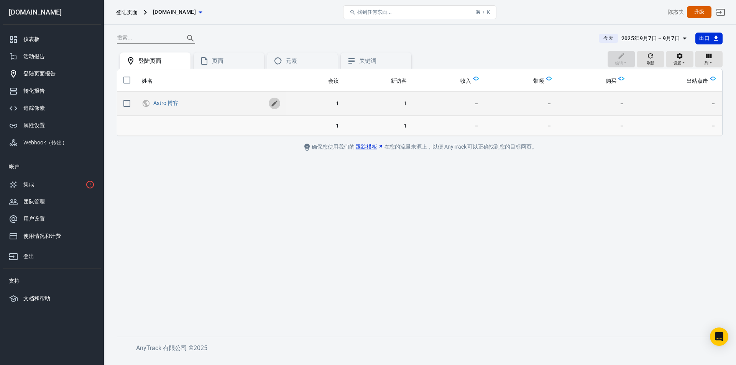
click at [273, 104] on icon "可滚动内容" at bounding box center [274, 104] width 8 height 8
click at [291, 102] on icon "可滚动内容" at bounding box center [293, 102] width 5 height 5
click at [126, 77] on input "可滚动内容" at bounding box center [127, 80] width 16 height 16
checkbox input "true"
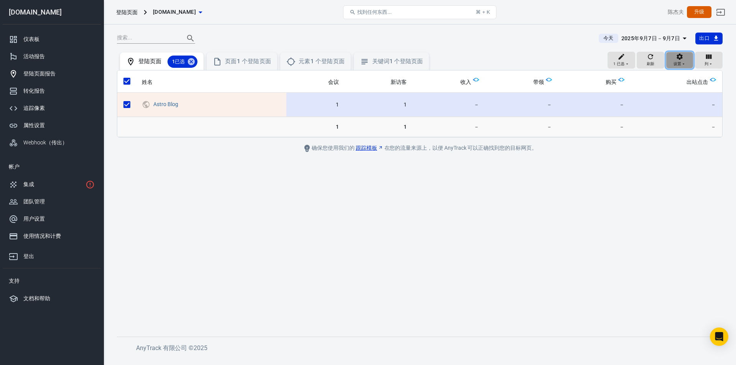
click at [683, 64] on icon "button" at bounding box center [683, 64] width 2 height 1
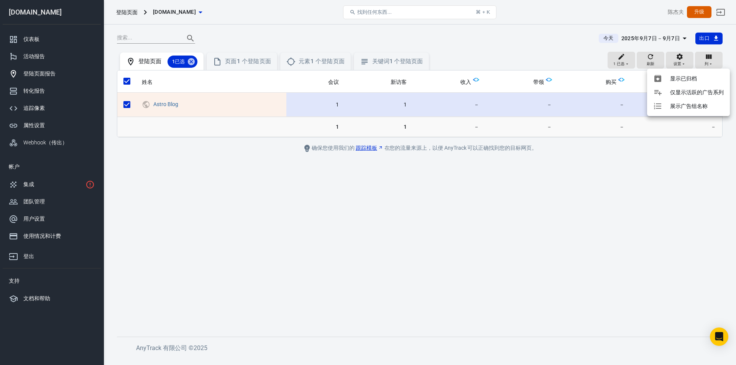
click at [354, 215] on div at bounding box center [368, 182] width 736 height 365
click at [256, 162] on main "今天 2025年9月7日－9月7日 出口 1 已选 刷新 设置 列 登陆页面 1 已选 页面 1 个 登陆 页面 元素 1 个 登陆 页面 关键词 1 个 登…" at bounding box center [419, 178] width 605 height 292
click at [32, 36] on div "仪表板" at bounding box center [58, 39] width 71 height 8
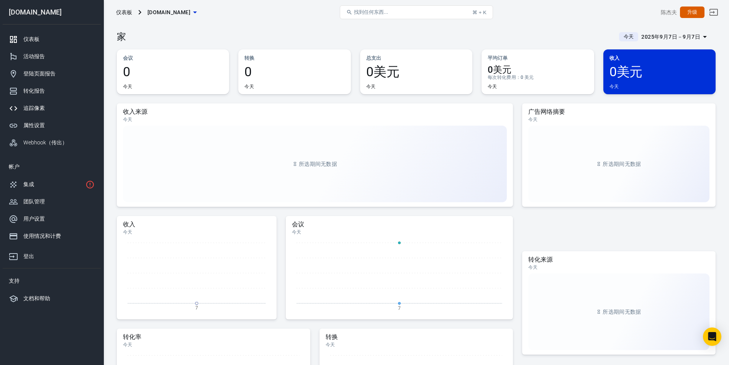
click at [30, 102] on link "追踪像素" at bounding box center [52, 108] width 98 height 17
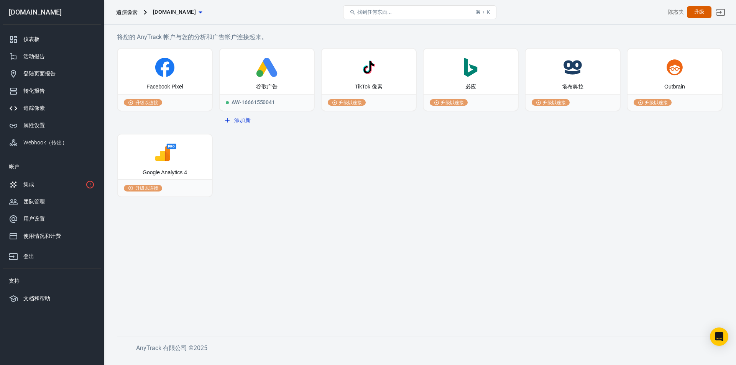
click at [29, 186] on font "集成" at bounding box center [28, 184] width 11 height 6
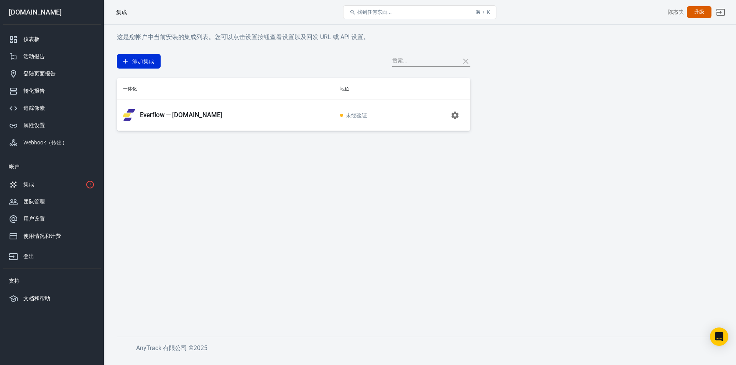
click at [359, 110] on td "未经验证" at bounding box center [372, 115] width 77 height 31
click at [455, 114] on icon "button" at bounding box center [454, 115] width 9 height 9
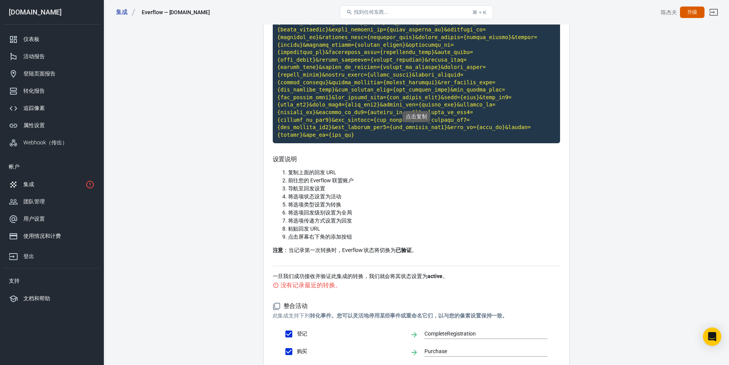
scroll to position [173, 0]
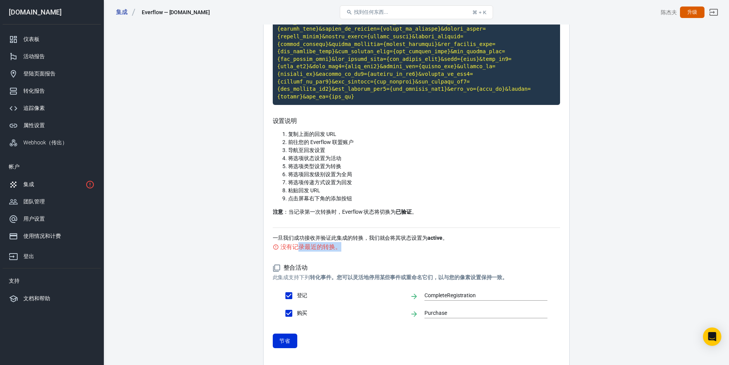
drag, startPoint x: 302, startPoint y: 208, endPoint x: 362, endPoint y: 206, distance: 60.2
click at [362, 242] on div "没有记录最近的转换。" at bounding box center [416, 247] width 287 height 10
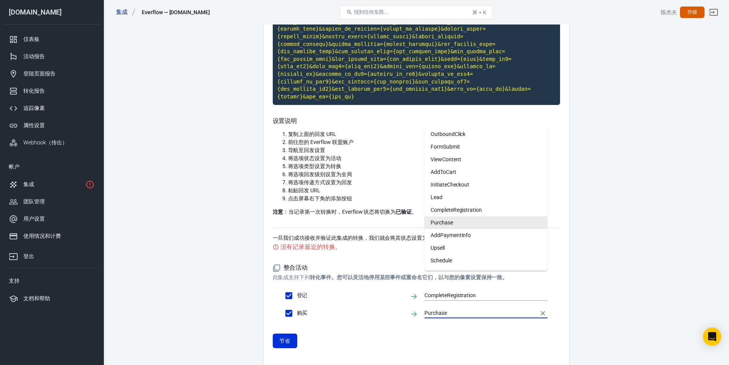
drag, startPoint x: 449, startPoint y: 274, endPoint x: 403, endPoint y: 279, distance: 45.8
click at [403, 305] on div "购买 Purchase" at bounding box center [416, 313] width 263 height 16
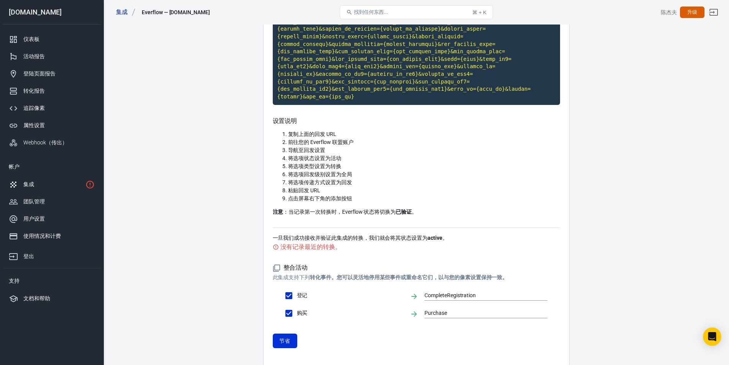
click at [432, 318] on div "整合活动 此集成支持 下列 转化事件。您可以灵活地停用某些事件或重命名它们，以与您的像素设置保持一致。 登记 CompleteRegistration 购买 …" at bounding box center [416, 306] width 287 height 108
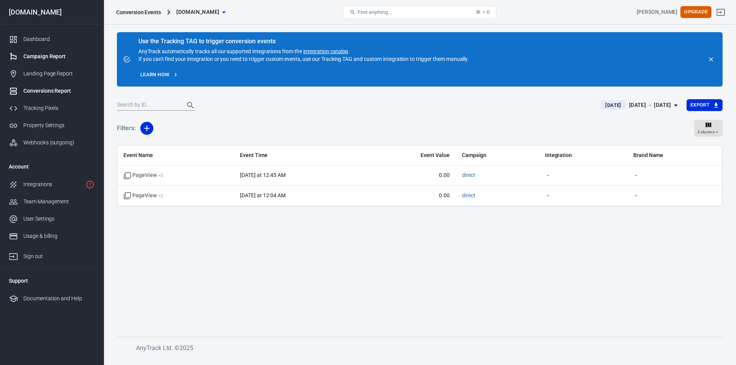
click at [44, 60] on div "Campaign Report" at bounding box center [58, 56] width 71 height 8
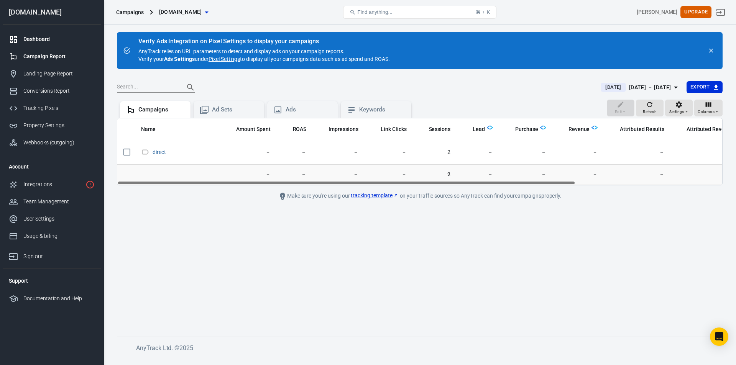
click at [28, 38] on div "Dashboard" at bounding box center [58, 39] width 71 height 8
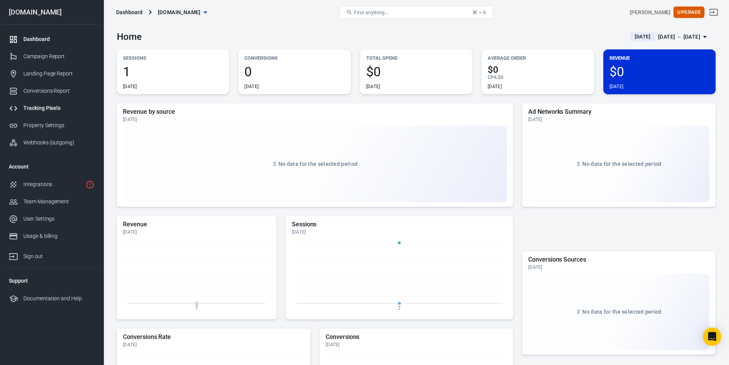
click at [43, 106] on div "Tracking Pixels" at bounding box center [58, 108] width 71 height 8
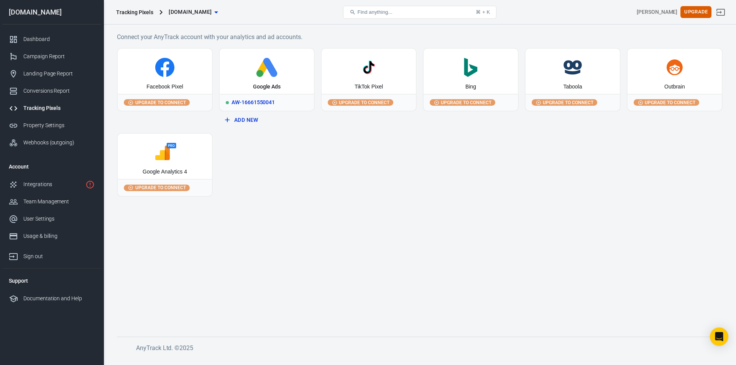
click at [261, 98] on div "AW-16661550041" at bounding box center [267, 102] width 94 height 17
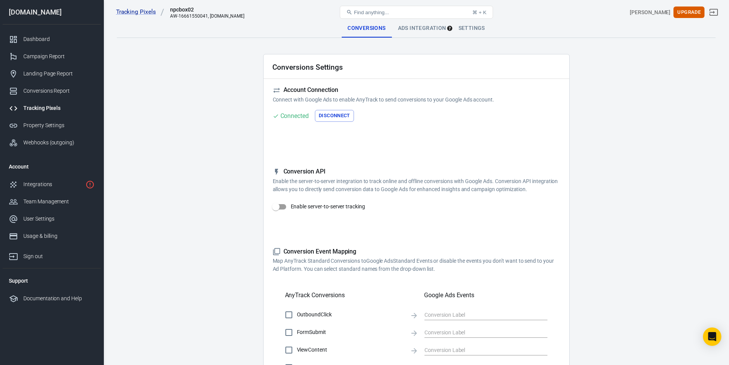
scroll to position [266, 0]
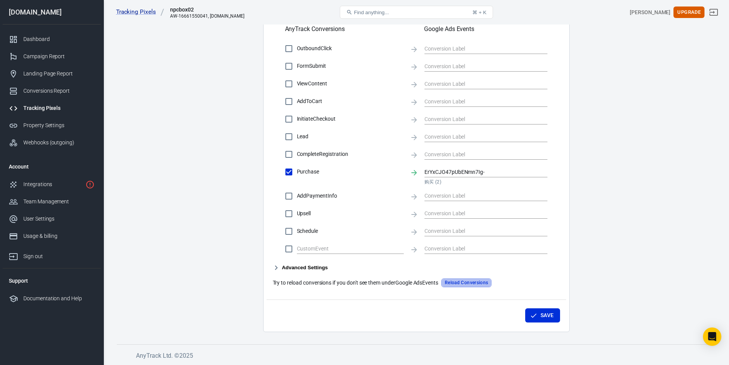
click at [473, 279] on button "Reload Conversions" at bounding box center [466, 283] width 50 height 9
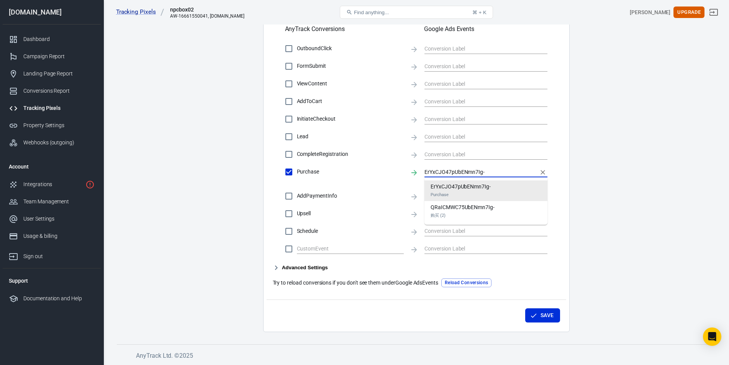
click at [490, 172] on input "ErYxCJO47pUbENmn7Ig-" at bounding box center [480, 172] width 111 height 10
click at [492, 188] on li "ErYxCJO47pUbENmn7Ig- Purchase" at bounding box center [486, 190] width 123 height 21
click at [494, 170] on input "ErYxCJO47pUbENmn7Ig-" at bounding box center [480, 172] width 111 height 10
click at [613, 192] on main "Conversions Ads Integration Settings Conversions Settings Account Connection Co…" at bounding box center [416, 42] width 599 height 579
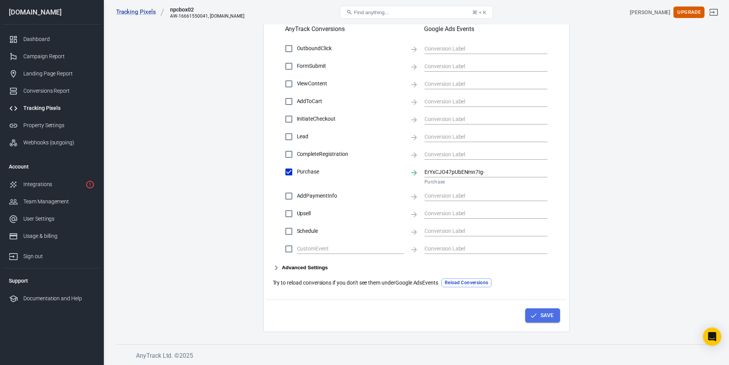
click at [542, 316] on button "Save" at bounding box center [542, 315] width 35 height 14
click at [622, 143] on main "Conversions Ads Integration Settings Conversions Settings Account Connection Co…" at bounding box center [416, 42] width 599 height 579
